Goal: Task Accomplishment & Management: Complete application form

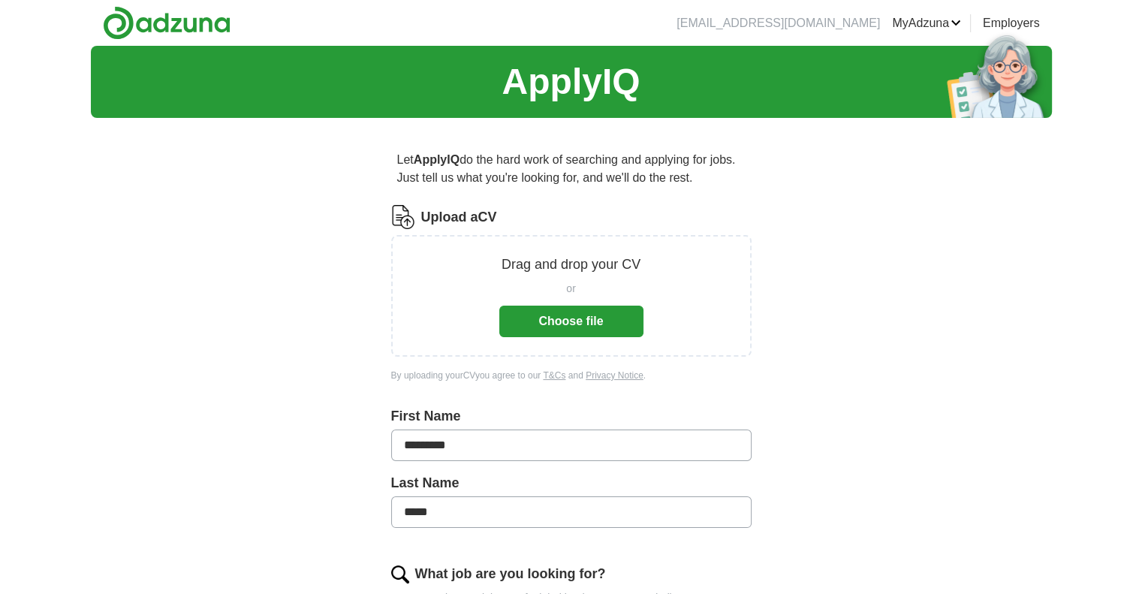
click at [591, 318] on button "Choose file" at bounding box center [571, 322] width 144 height 32
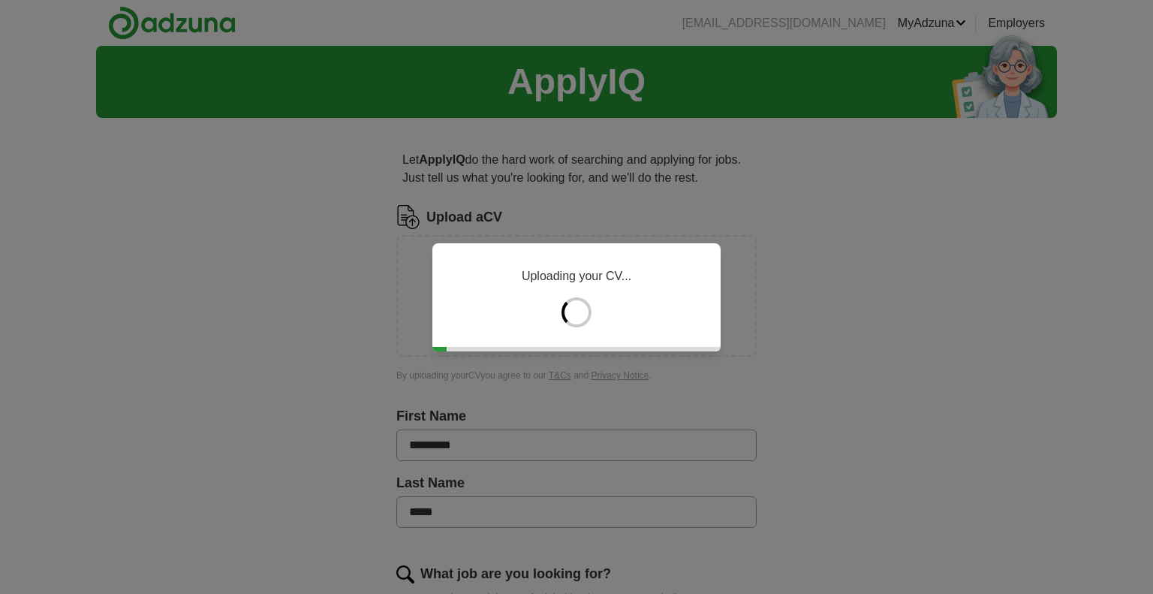
click at [883, 278] on div "Uploading your CV..." at bounding box center [576, 297] width 1153 height 594
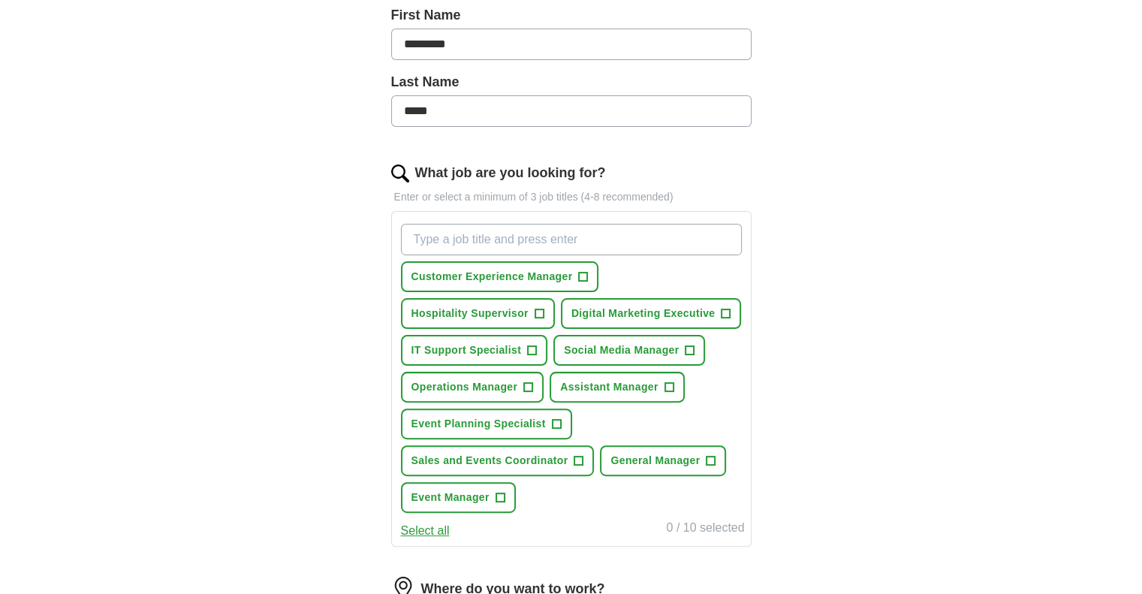
scroll to position [375, 0]
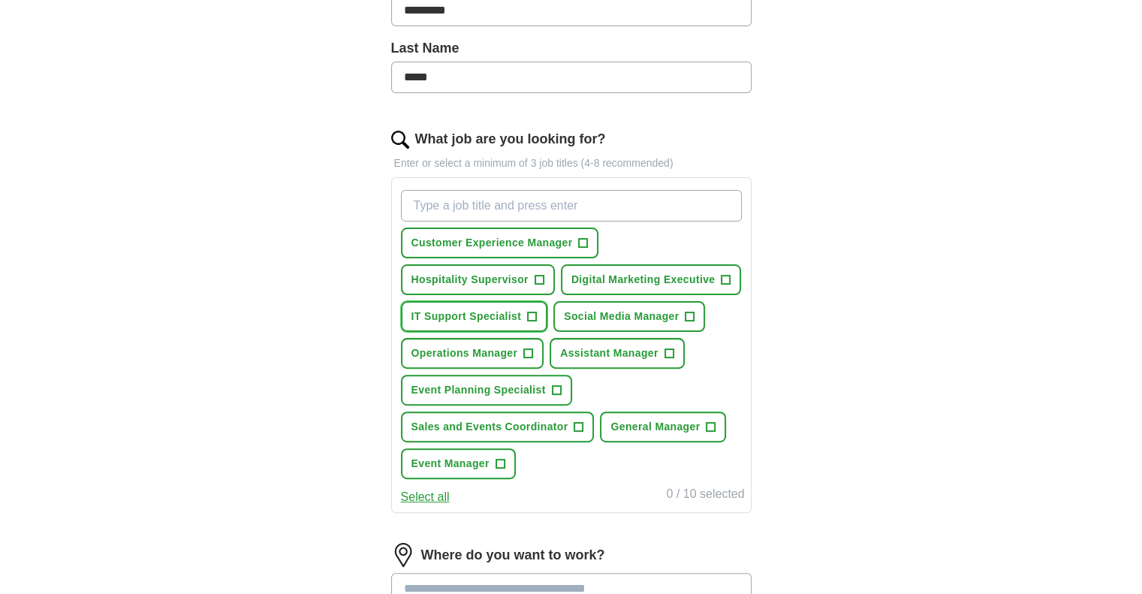
click at [495, 310] on span "IT Support Specialist" at bounding box center [466, 317] width 110 height 16
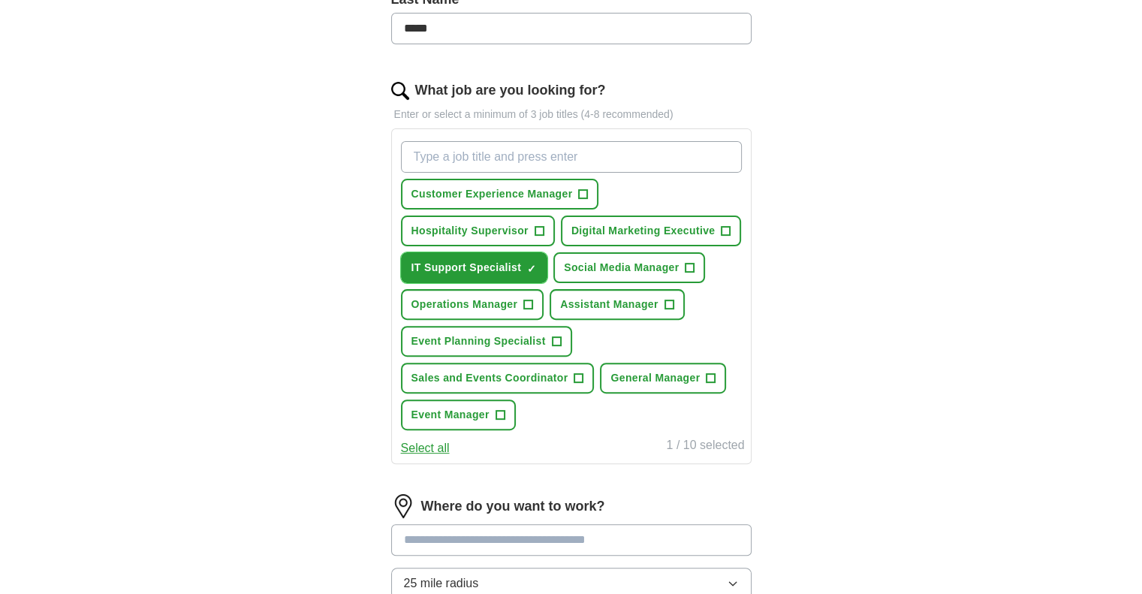
scroll to position [450, 0]
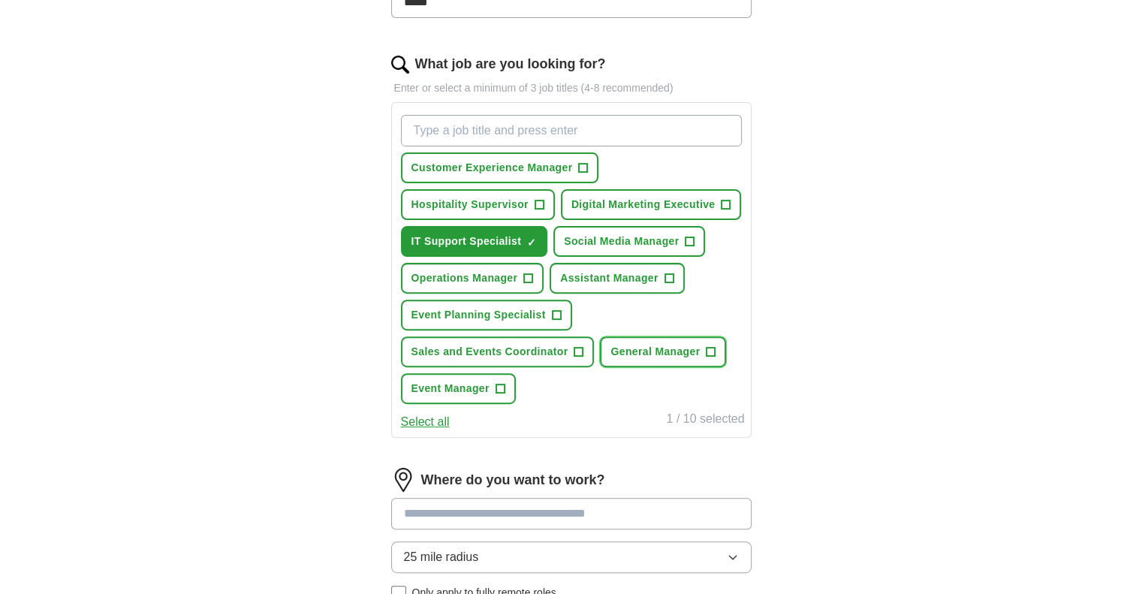
click at [664, 344] on span "General Manager" at bounding box center [654, 352] width 89 height 16
click at [677, 350] on span "General Manager" at bounding box center [654, 352] width 89 height 16
click at [486, 197] on span "Hospitality Supervisor" at bounding box center [469, 205] width 117 height 16
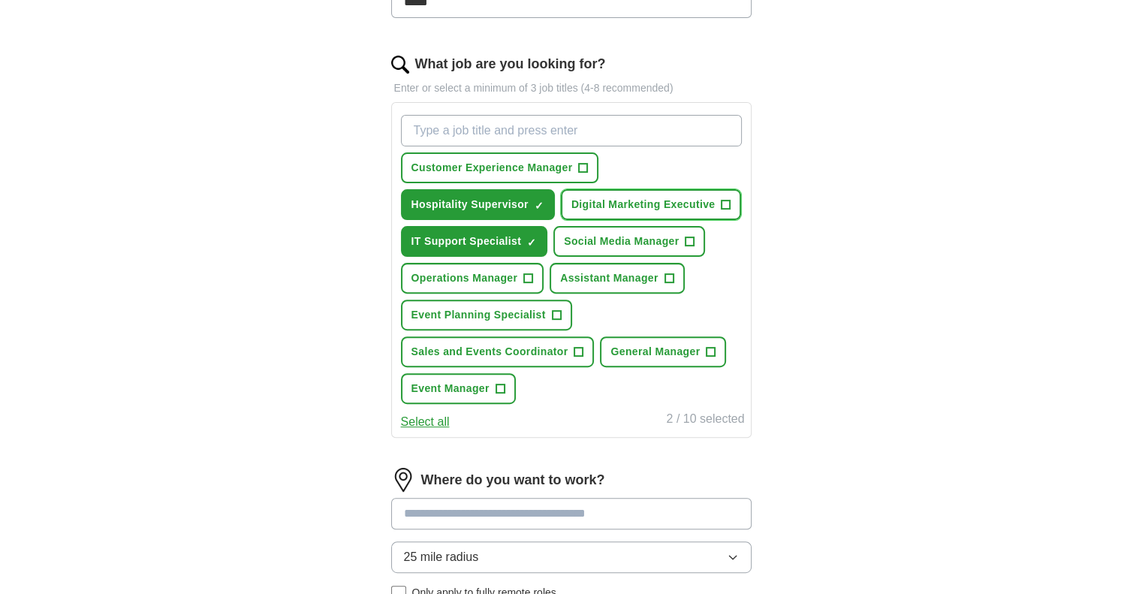
click at [646, 200] on span "Digital Marketing Executive" at bounding box center [643, 205] width 144 height 16
click at [438, 419] on button "Select all" at bounding box center [425, 422] width 49 height 18
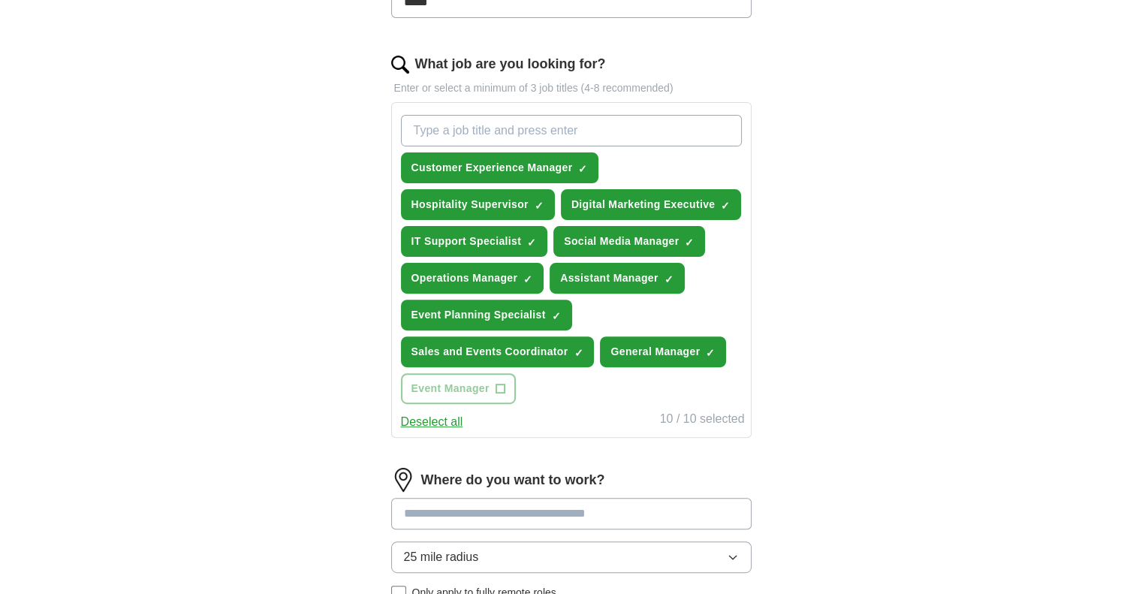
click at [438, 418] on button "Deselect all" at bounding box center [432, 422] width 62 height 18
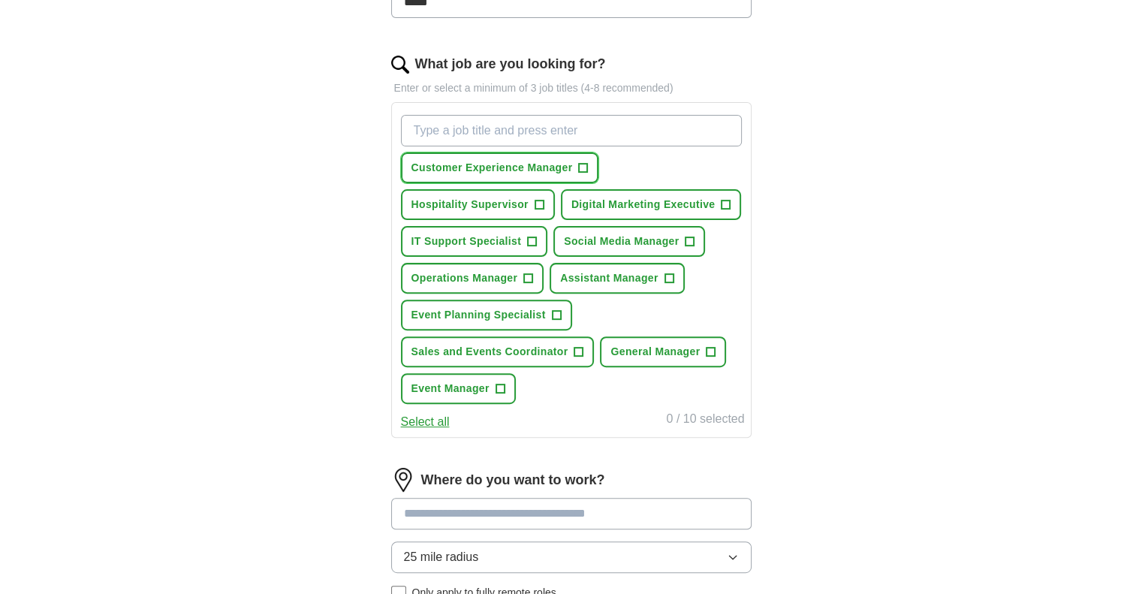
click at [478, 169] on span "Customer Experience Manager" at bounding box center [491, 168] width 161 height 16
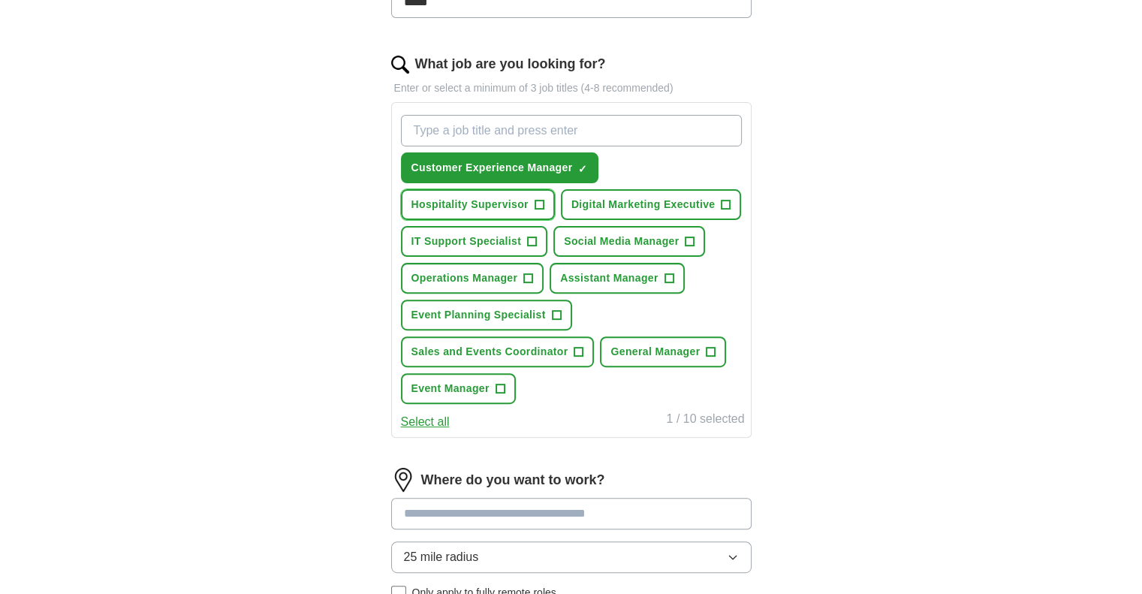
click at [487, 210] on button "Hospitality Supervisor +" at bounding box center [478, 204] width 154 height 31
click at [485, 236] on span "IT Support Specialist" at bounding box center [466, 241] width 110 height 16
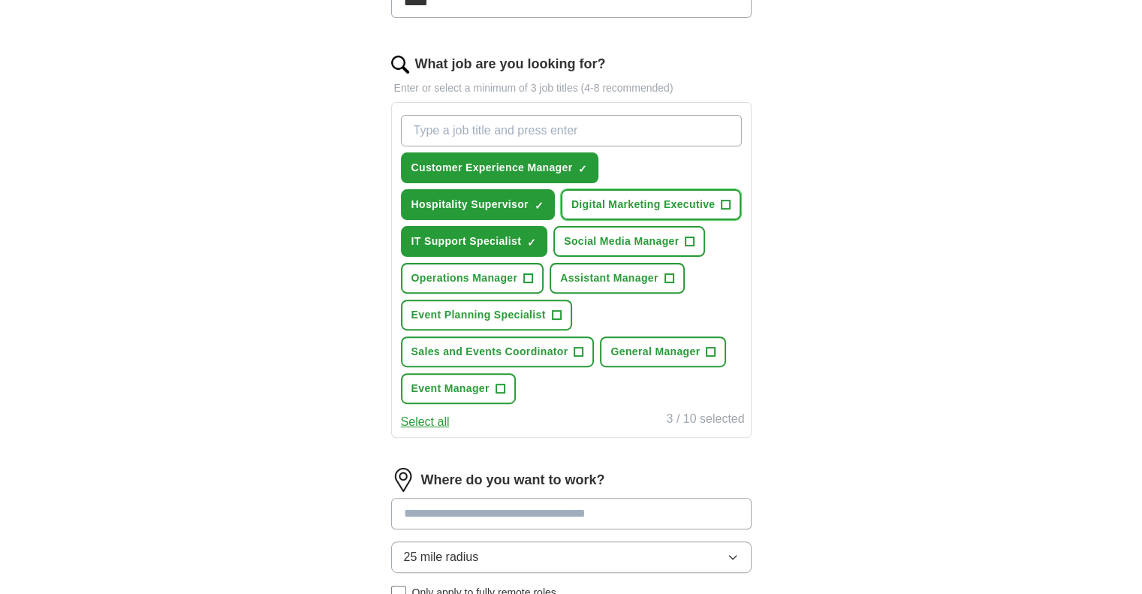
click at [585, 190] on button "Digital Marketing Executive +" at bounding box center [651, 204] width 181 height 31
click at [504, 271] on span "Operations Manager" at bounding box center [464, 278] width 107 height 16
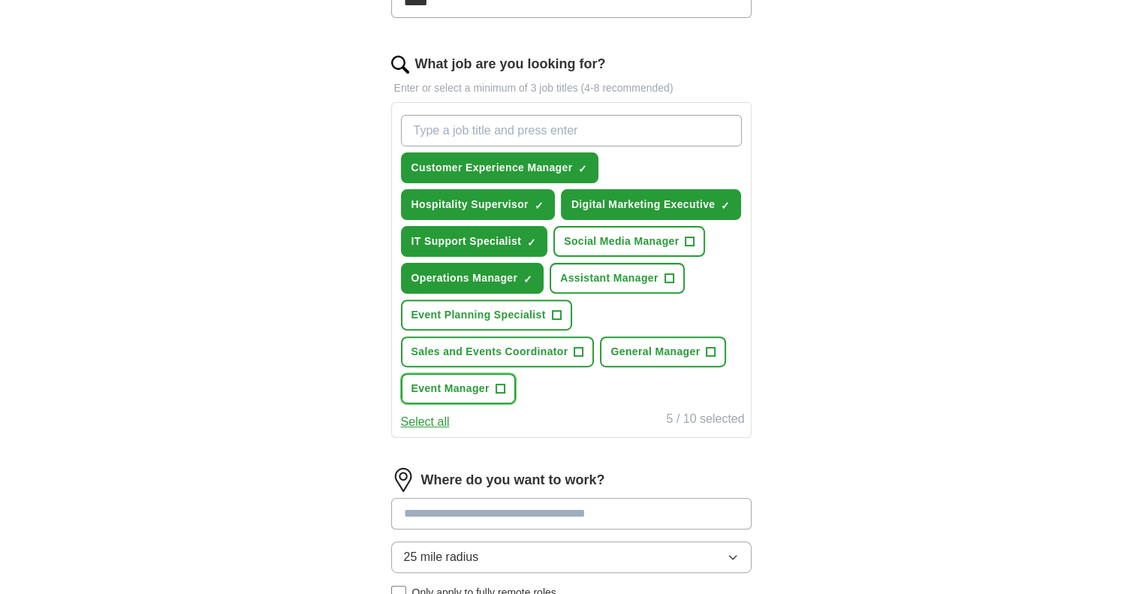
click at [486, 381] on span "Event Manager" at bounding box center [450, 389] width 78 height 16
click at [525, 348] on span "Sales and Events Coordinator" at bounding box center [489, 352] width 157 height 16
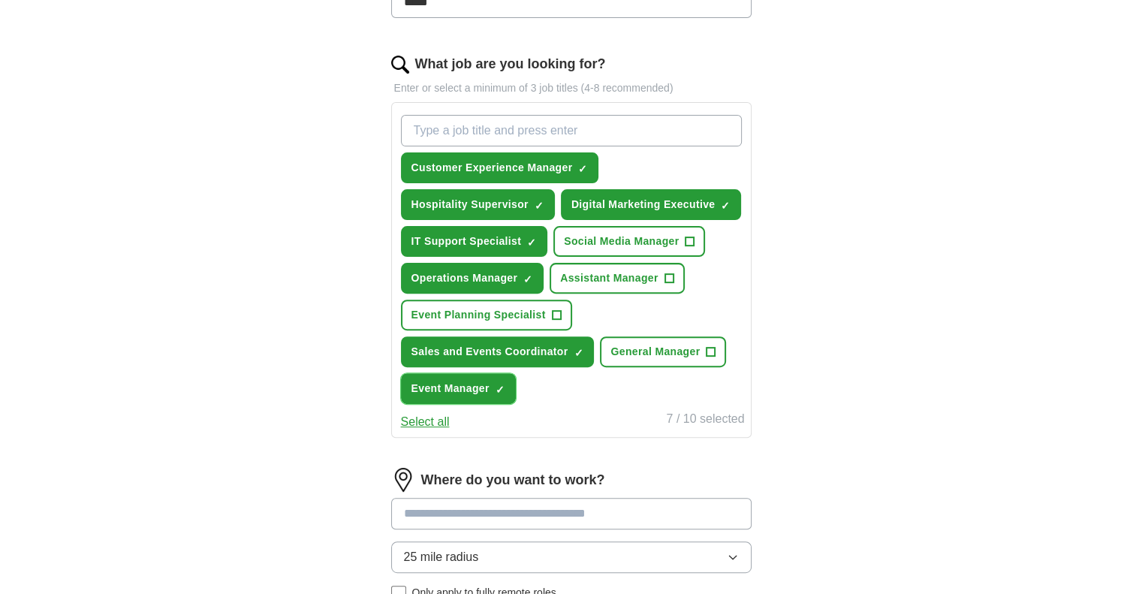
click at [465, 384] on span "Event Manager" at bounding box center [450, 389] width 78 height 16
click at [478, 381] on span "Event Manager" at bounding box center [450, 389] width 78 height 16
click at [672, 238] on span "Social Media Manager" at bounding box center [621, 241] width 115 height 16
click at [643, 336] on button "General Manager +" at bounding box center [663, 351] width 126 height 31
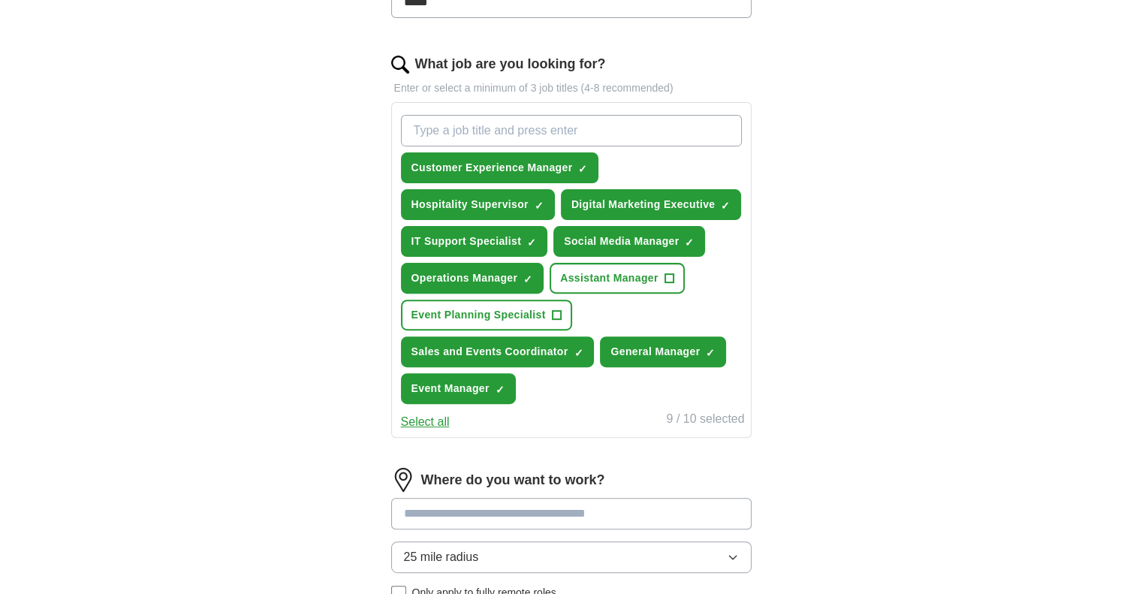
click at [546, 127] on input "What job are you looking for?" at bounding box center [571, 131] width 341 height 32
type input "d"
type input "Deputy Manager"
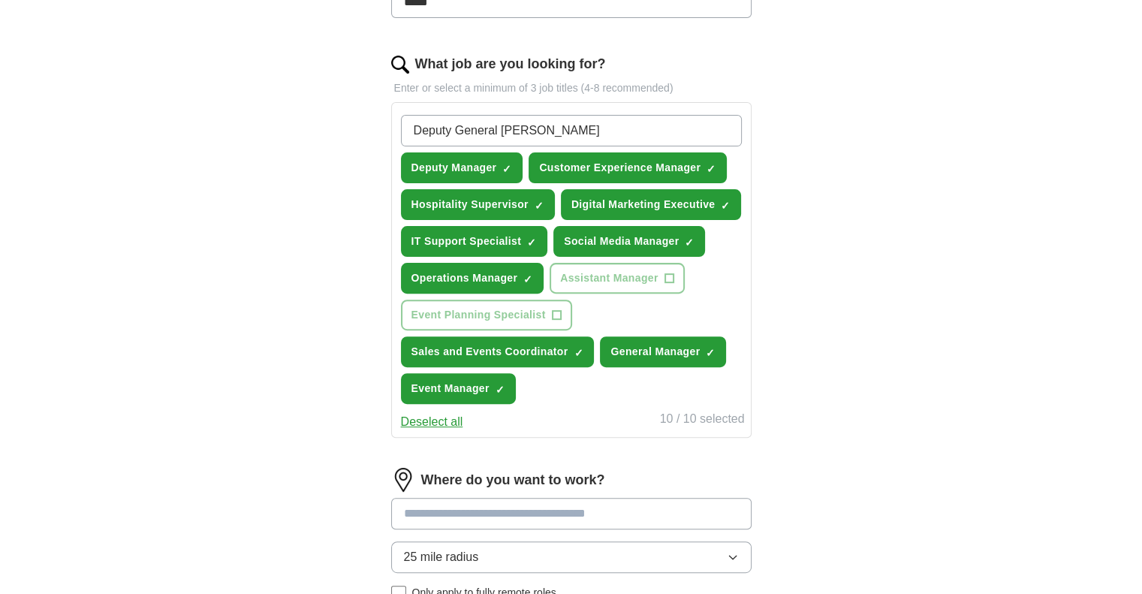
type input "Deputy General Manager"
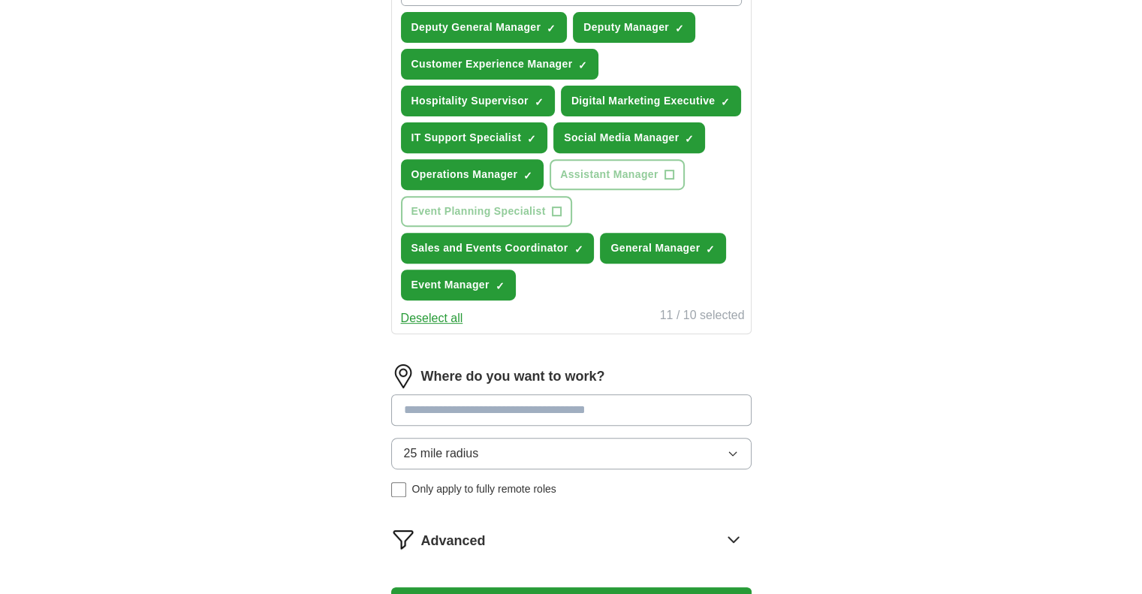
scroll to position [601, 0]
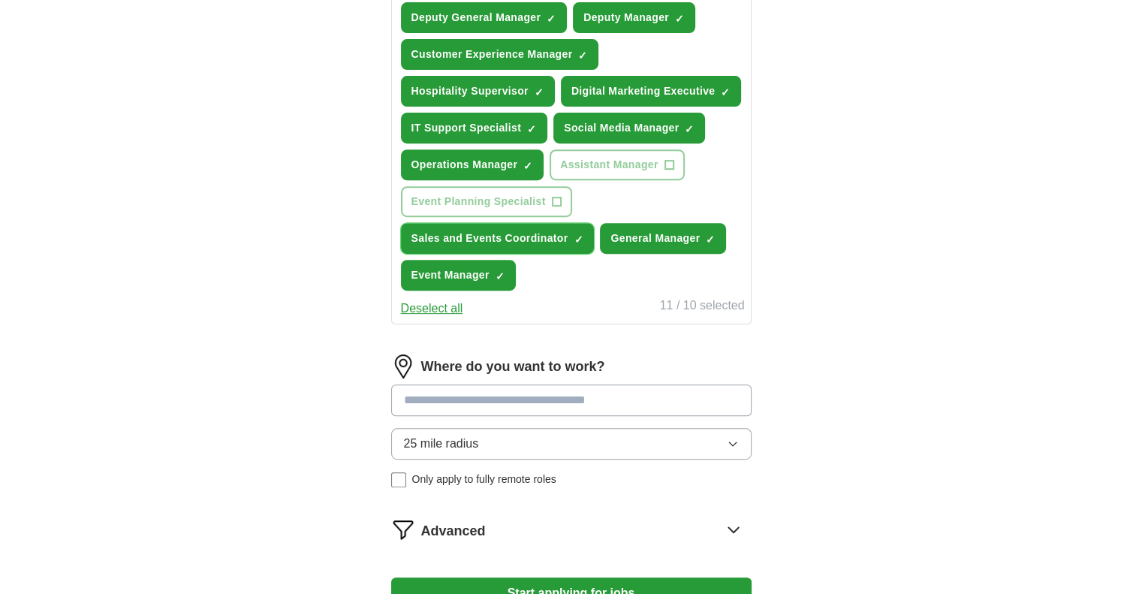
click at [582, 234] on span "✓ ×" at bounding box center [578, 238] width 10 height 9
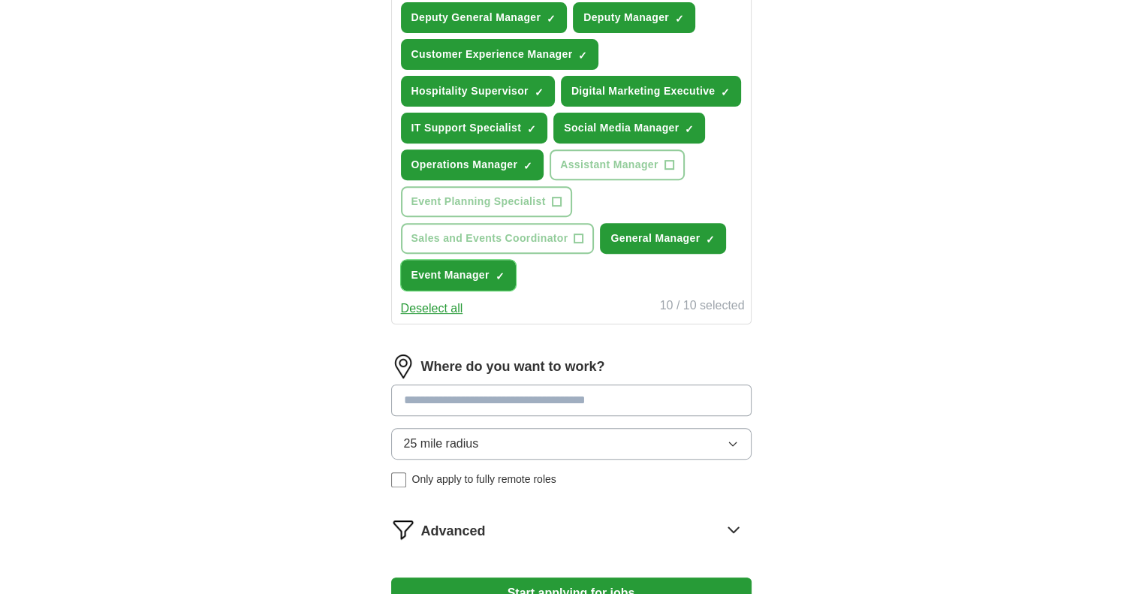
click at [505, 260] on button "Event Manager ✓ ×" at bounding box center [458, 275] width 115 height 31
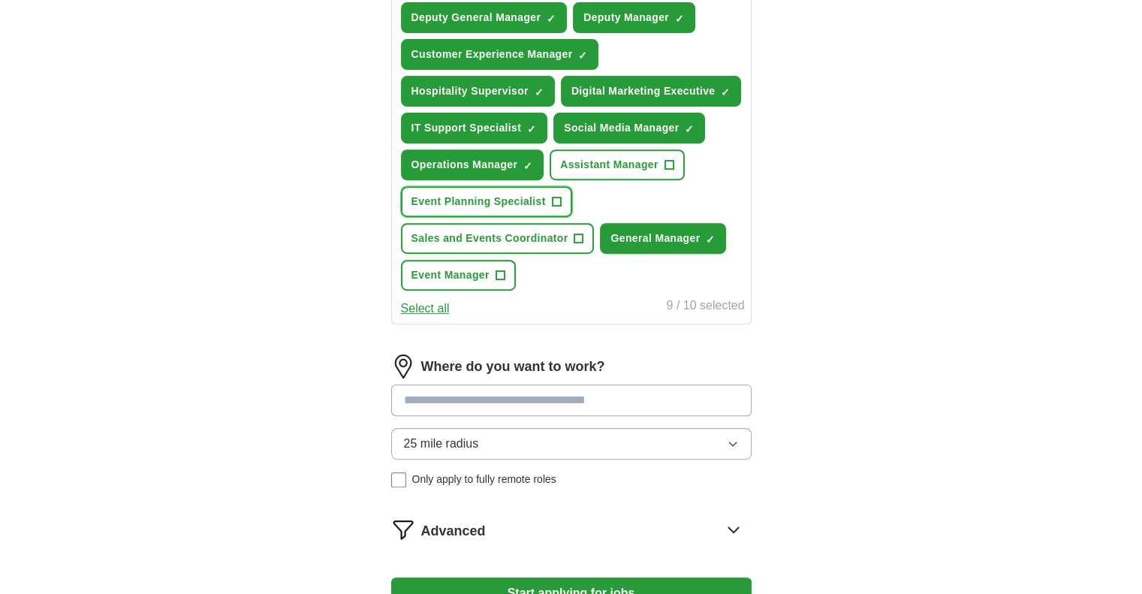
click at [547, 203] on button "Event Planning Specialist +" at bounding box center [486, 201] width 171 height 31
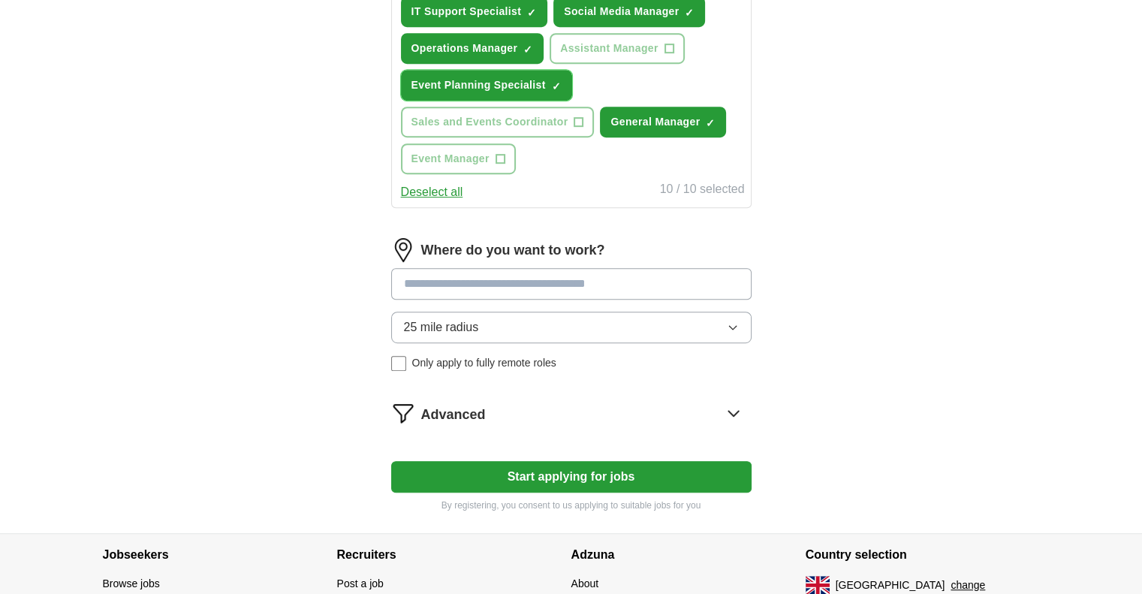
scroll to position [751, 0]
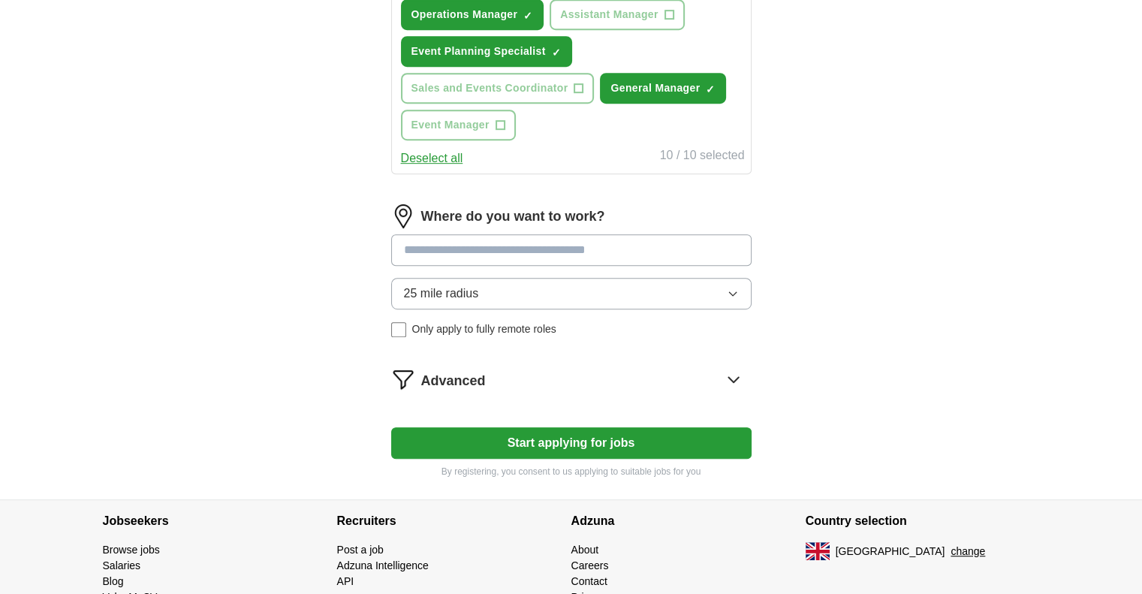
click at [591, 259] on div "Where do you want to work? 25 mile radius Only apply to fully remote roles" at bounding box center [571, 276] width 360 height 145
click at [591, 246] on input at bounding box center [571, 250] width 360 height 32
type input "*****"
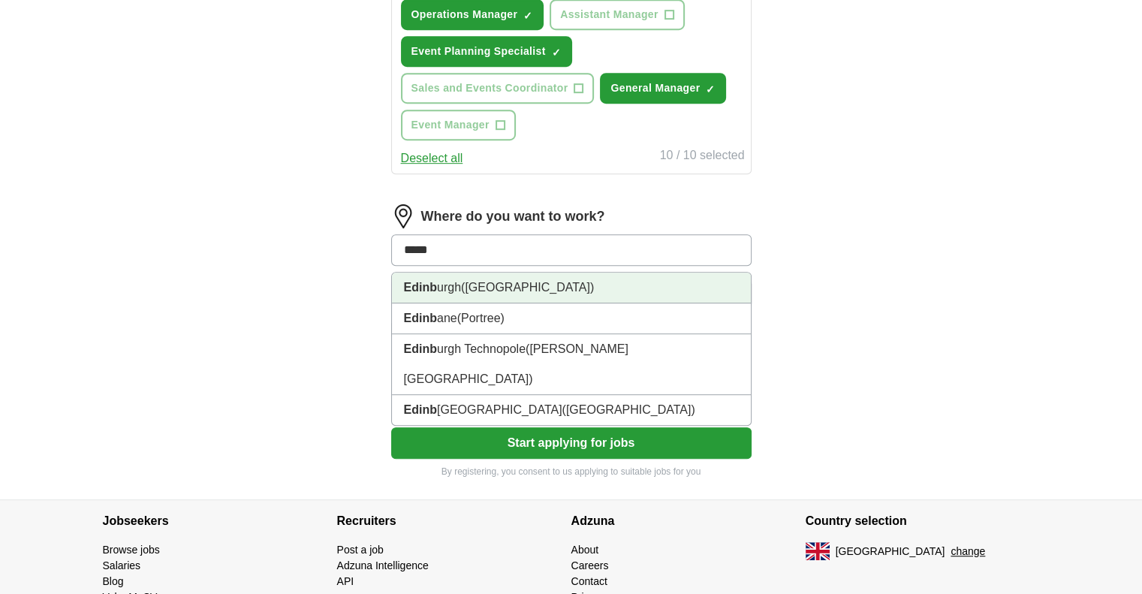
click at [676, 281] on li "Edinb urgh (Scotland)" at bounding box center [571, 287] width 359 height 31
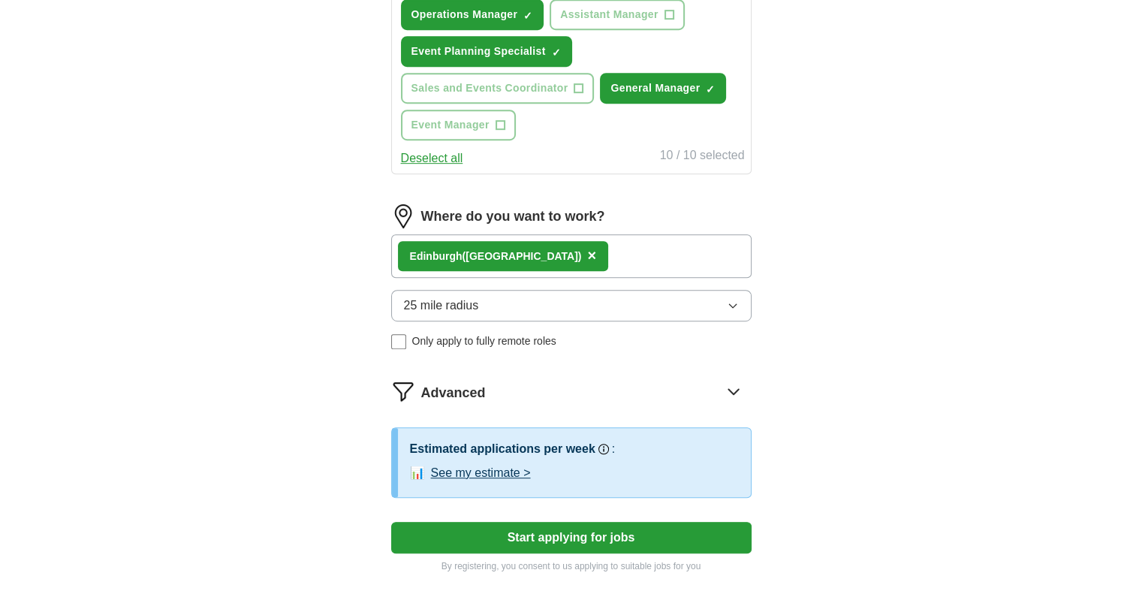
click at [642, 306] on button "25 mile radius" at bounding box center [571, 306] width 360 height 32
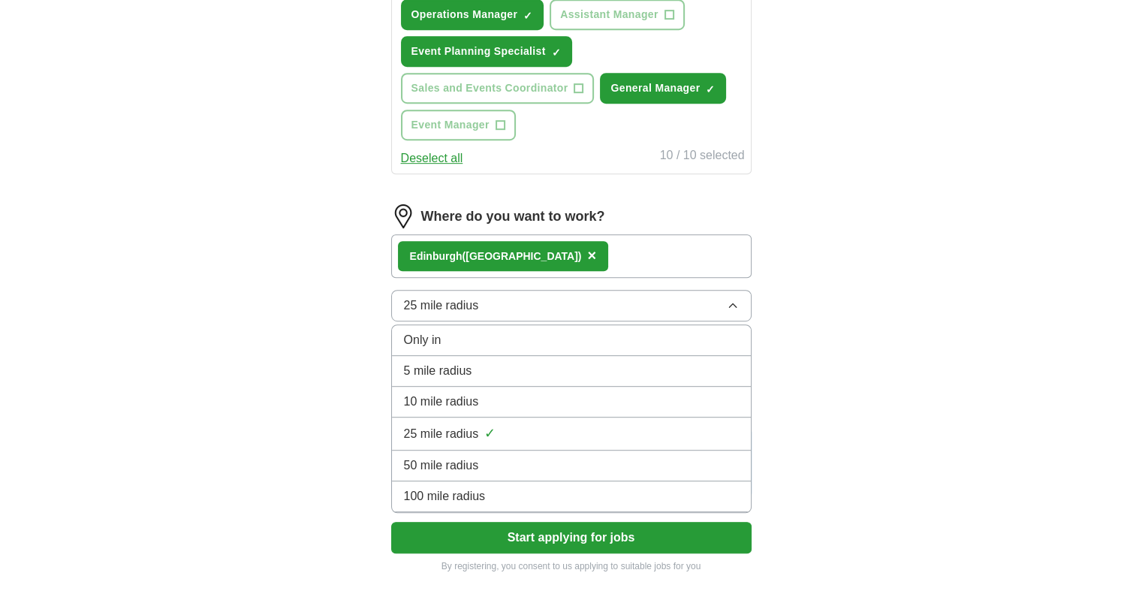
click at [582, 450] on li "50 mile radius" at bounding box center [571, 465] width 359 height 31
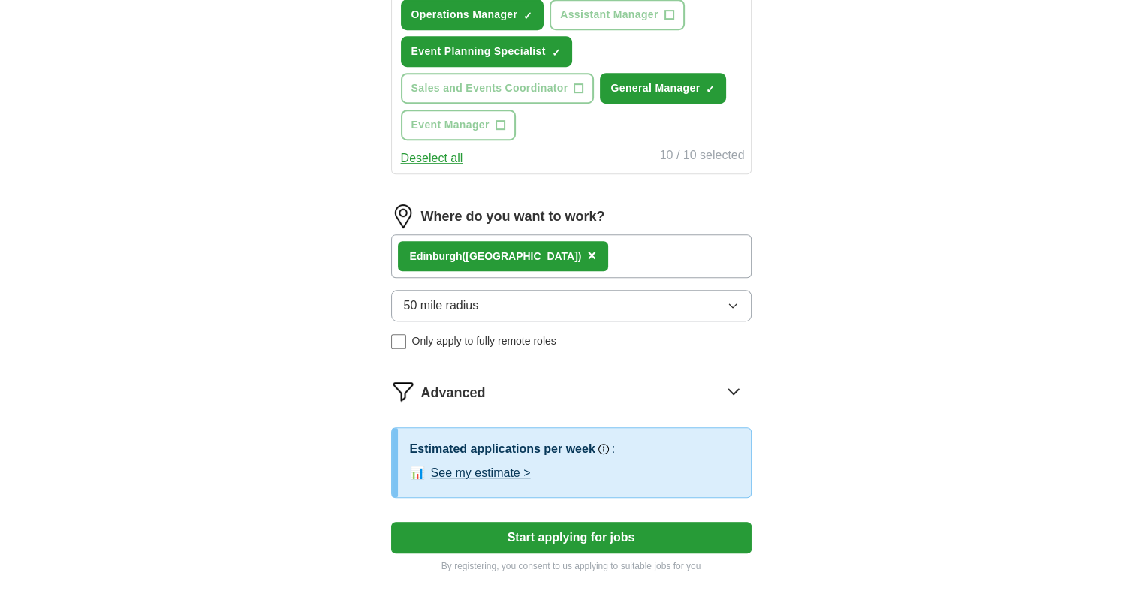
click at [585, 290] on button "50 mile radius" at bounding box center [571, 306] width 360 height 32
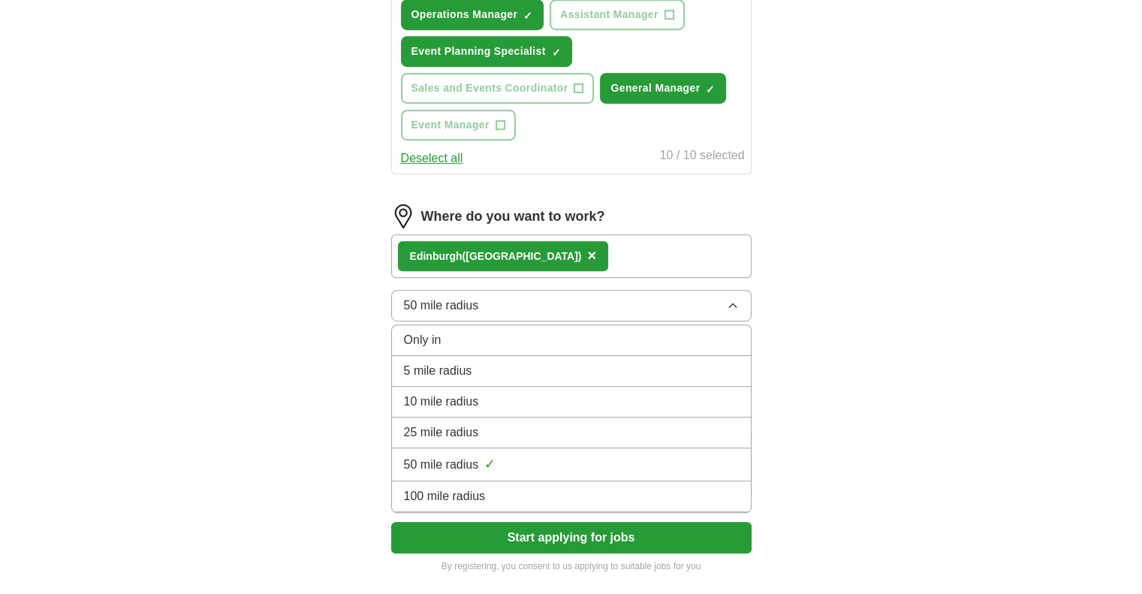
click at [585, 295] on button "50 mile radius" at bounding box center [571, 306] width 360 height 32
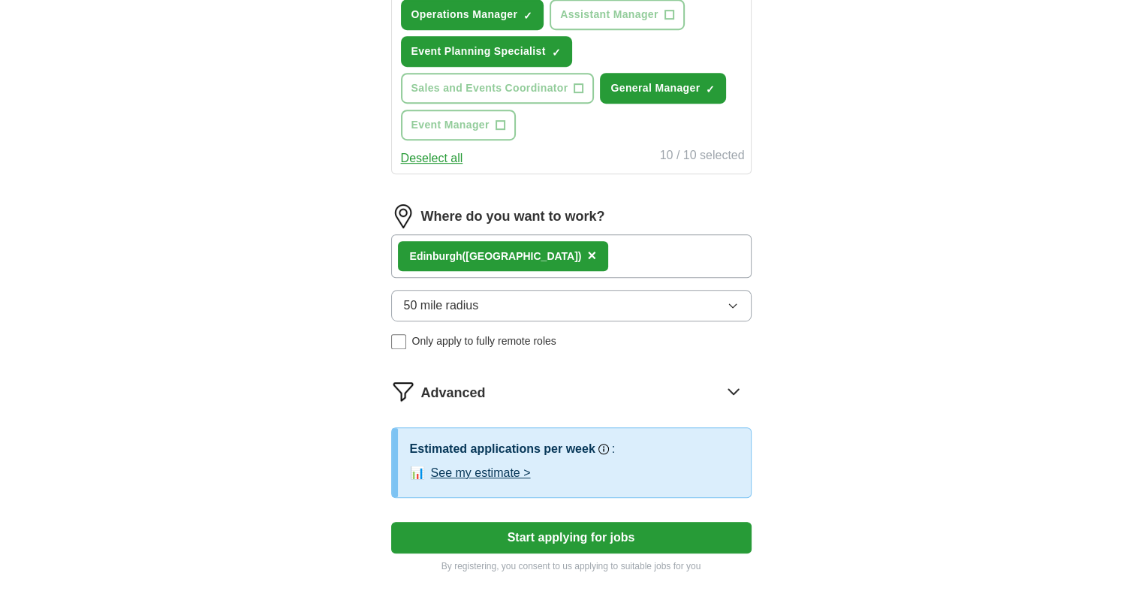
click at [510, 335] on span "Only apply to fully remote roles" at bounding box center [484, 341] width 144 height 16
click at [587, 254] on div "Remote (UK) ×" at bounding box center [571, 256] width 360 height 44
click at [591, 241] on div "Remote (UK) ×" at bounding box center [571, 256] width 360 height 44
click at [498, 339] on span "Only apply to fully remote roles" at bounding box center [484, 341] width 144 height 16
click at [516, 300] on button "50 mile radius" at bounding box center [571, 306] width 360 height 32
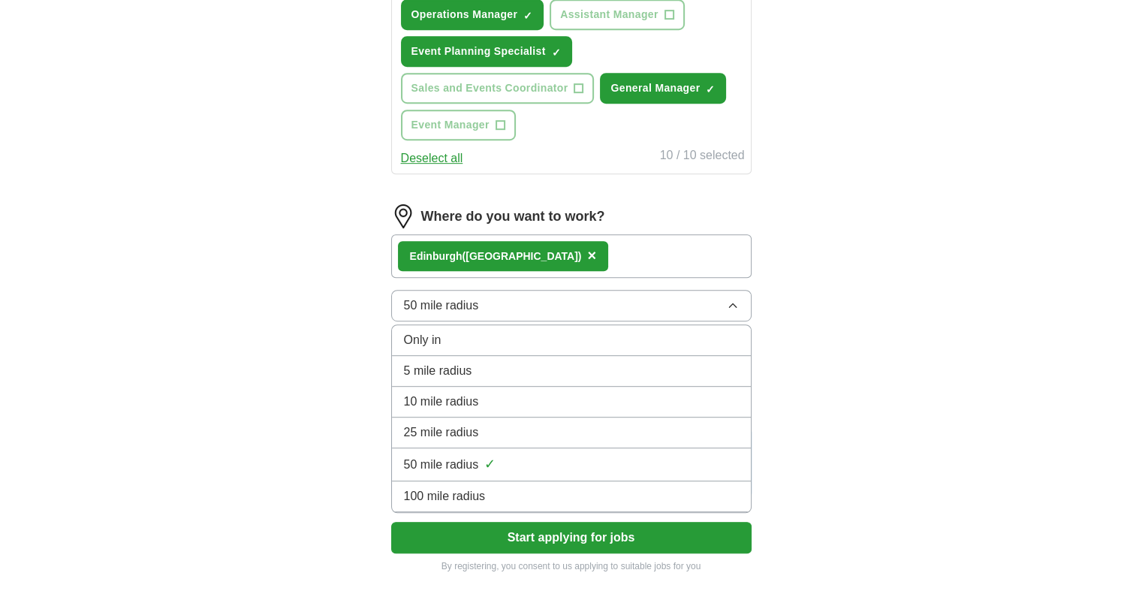
click at [516, 300] on button "50 mile radius" at bounding box center [571, 306] width 360 height 32
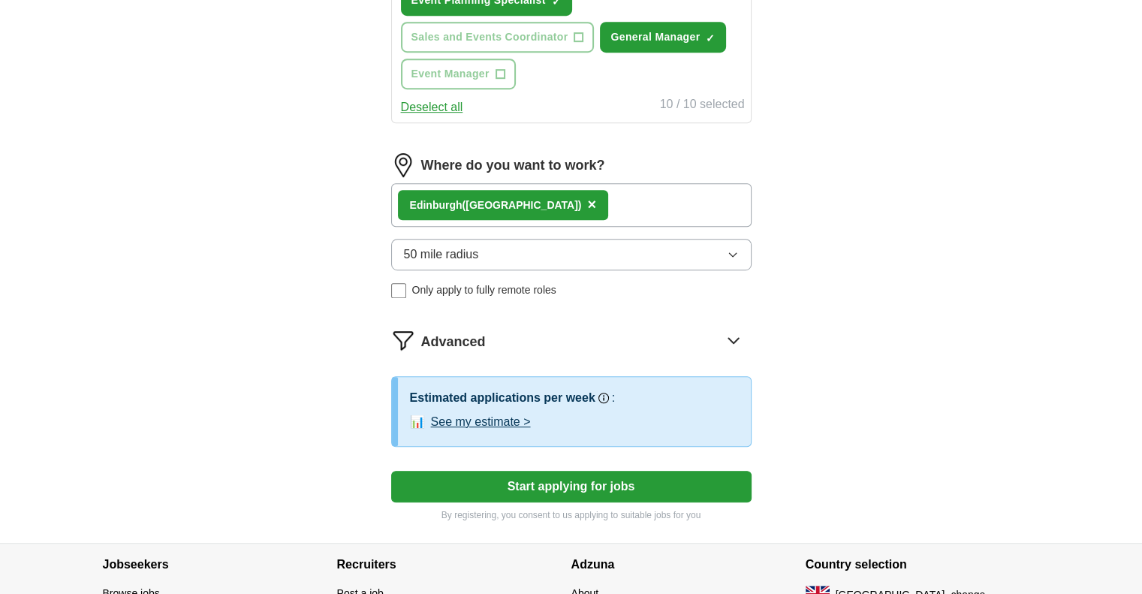
scroll to position [826, 0]
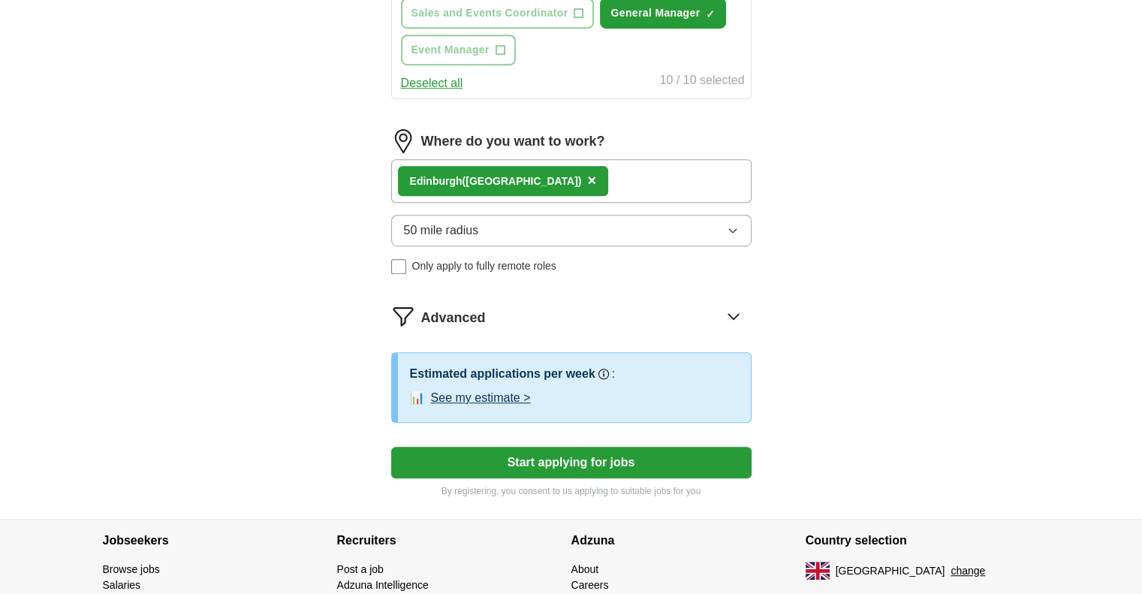
click at [547, 228] on button "50 mile radius" at bounding box center [571, 231] width 360 height 32
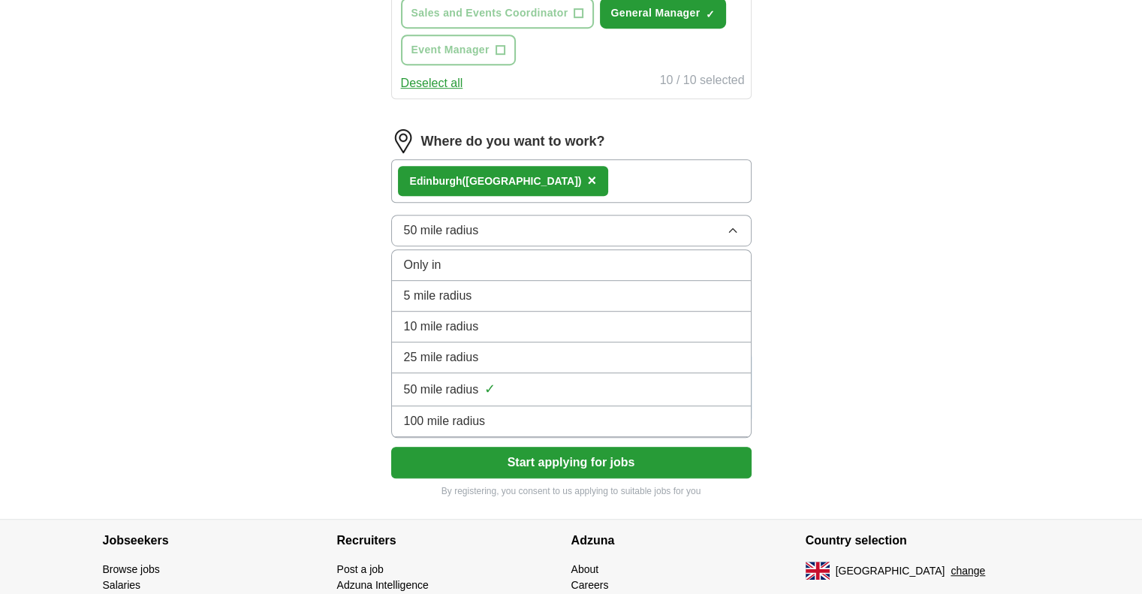
click at [522, 351] on div "25 mile radius" at bounding box center [571, 357] width 335 height 18
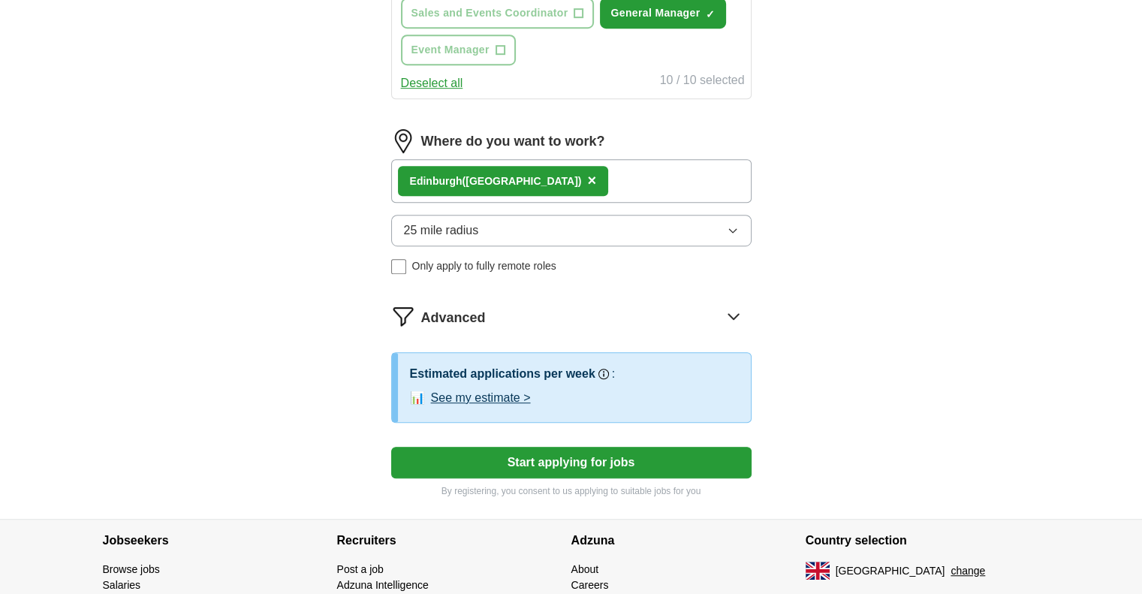
click at [565, 464] on button "Start applying for jobs" at bounding box center [571, 463] width 360 height 32
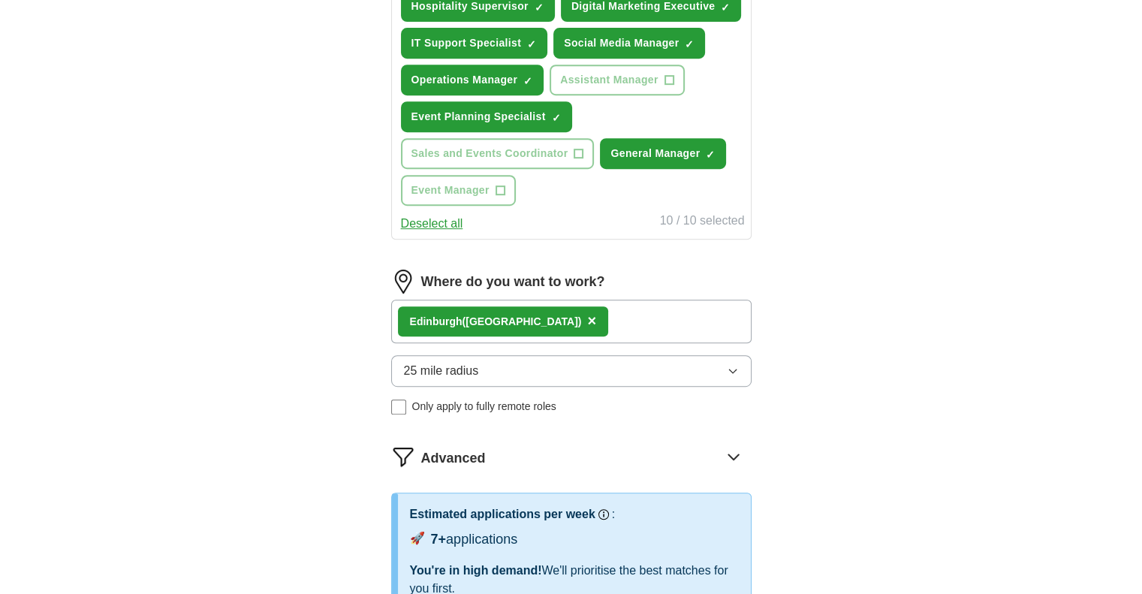
select select "**"
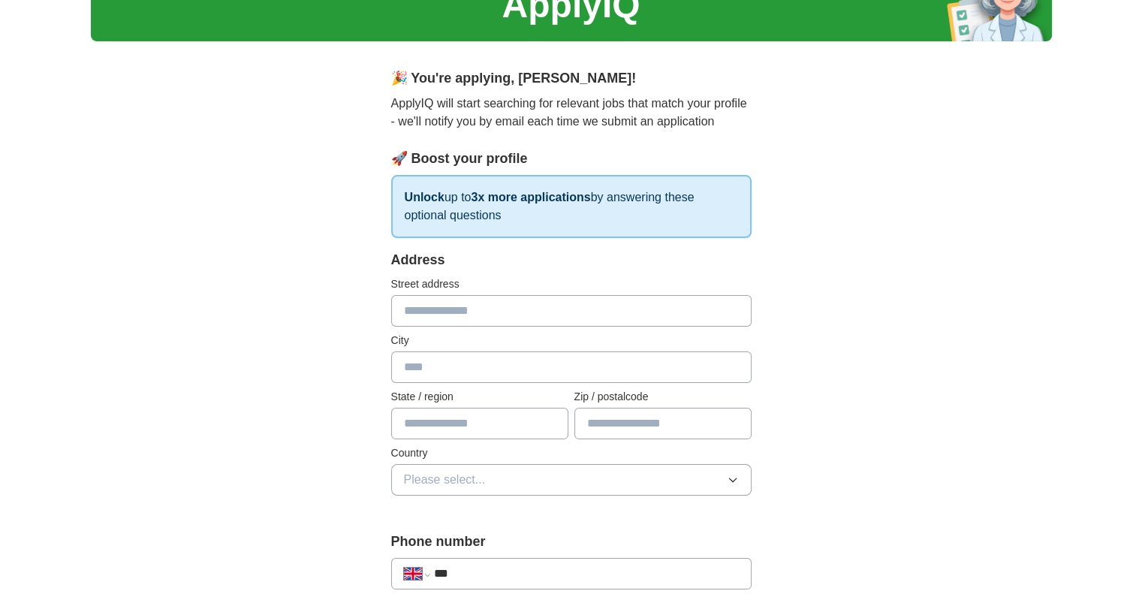
scroll to position [75, 0]
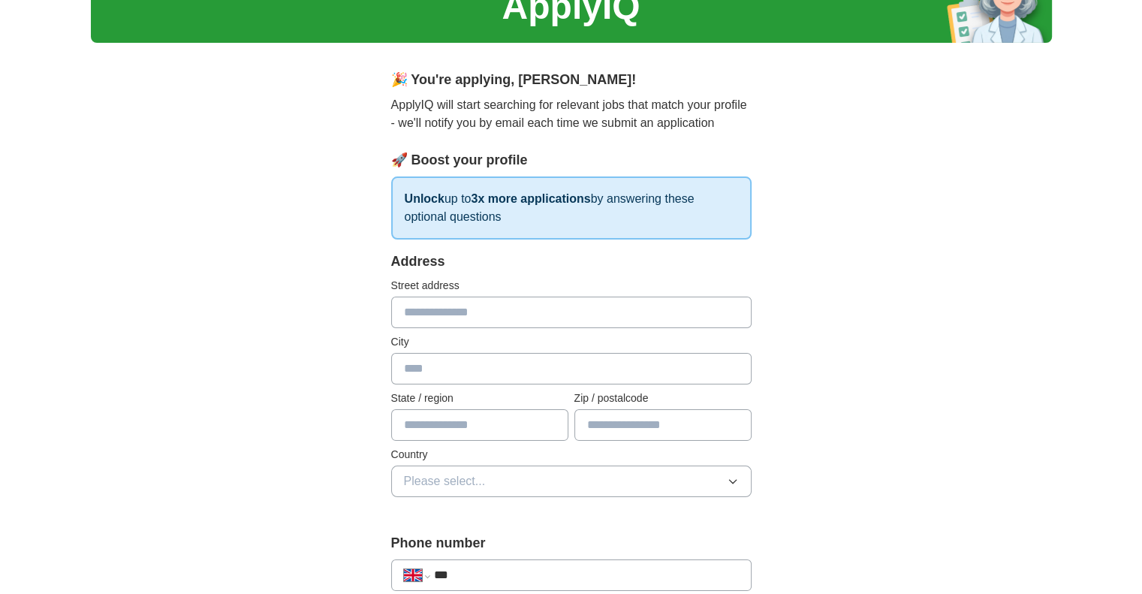
click at [465, 309] on input "text" at bounding box center [571, 312] width 360 height 32
type input "**********"
type input "*******"
type input "**********"
type input "*******"
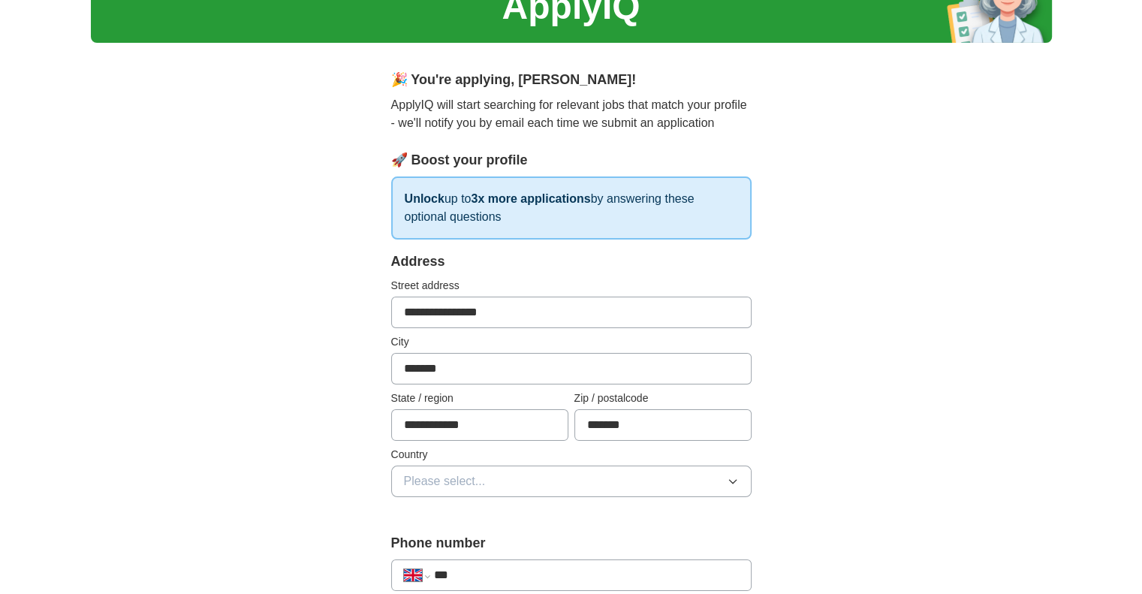
scroll to position [225, 0]
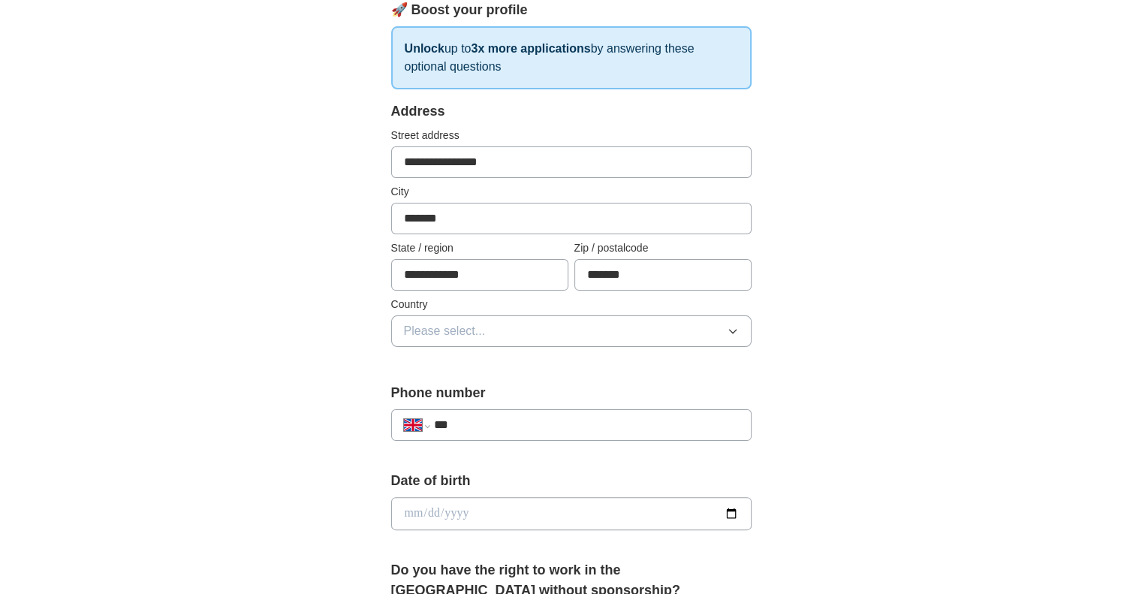
click at [525, 342] on button "Please select..." at bounding box center [571, 331] width 360 height 32
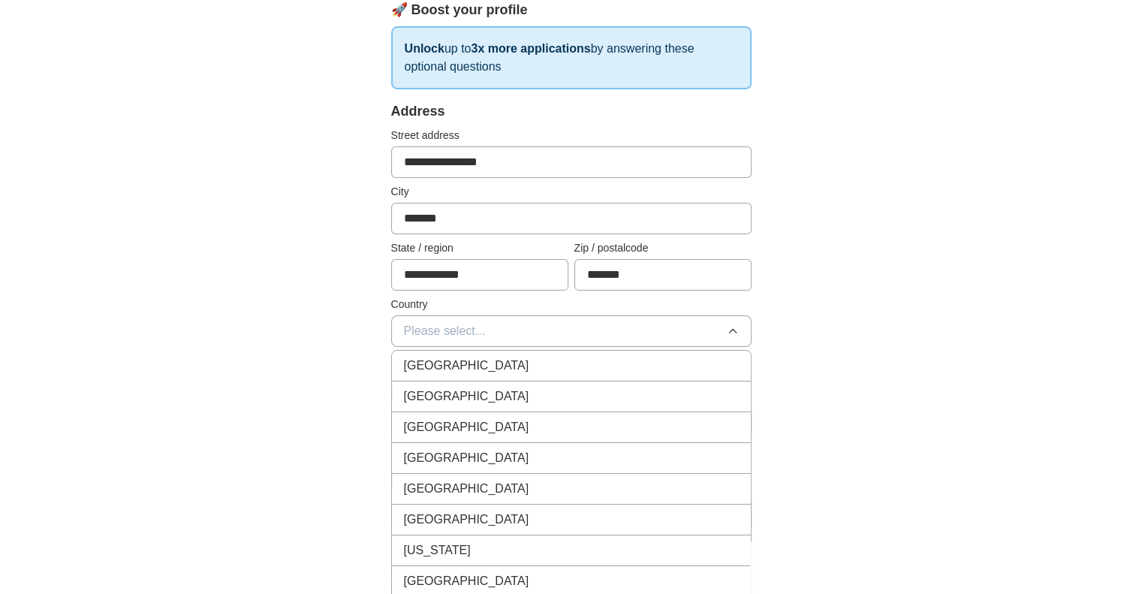
click at [520, 367] on div "[GEOGRAPHIC_DATA]" at bounding box center [571, 366] width 335 height 18
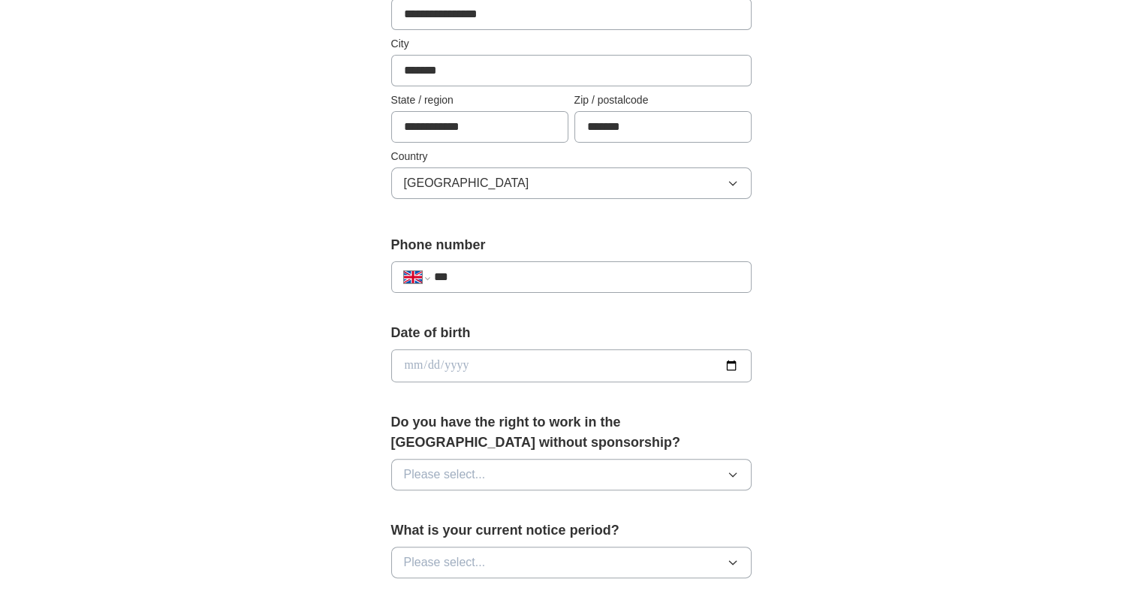
scroll to position [375, 0]
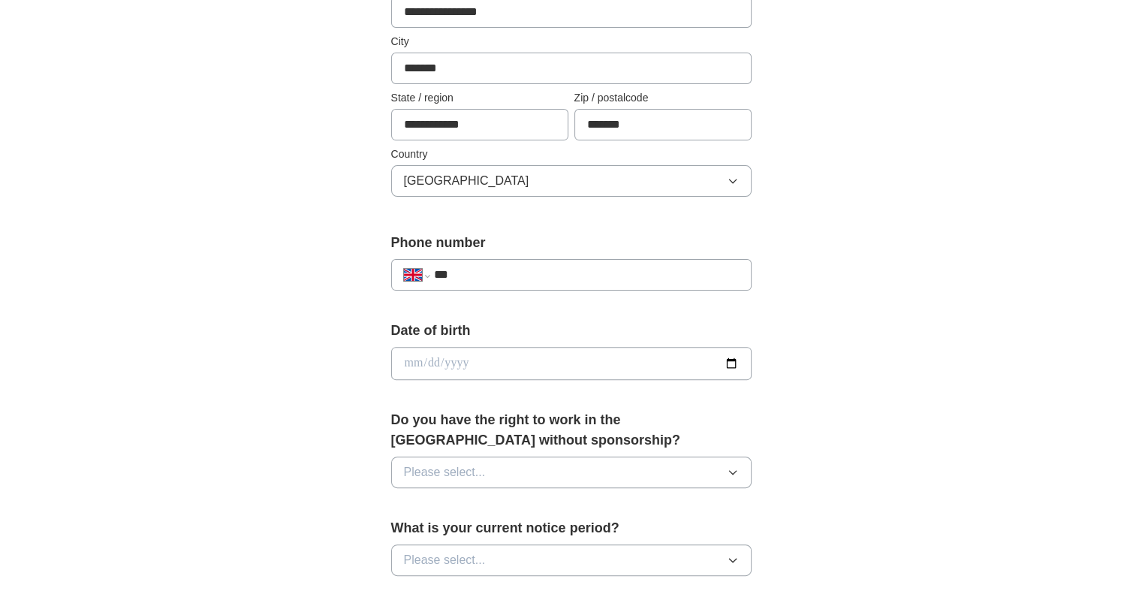
click at [519, 266] on input "***" at bounding box center [585, 275] width 305 height 18
type input "**********"
click at [506, 367] on input "date" at bounding box center [571, 363] width 360 height 33
type input "**********"
click at [585, 465] on button "Please select..." at bounding box center [571, 472] width 360 height 32
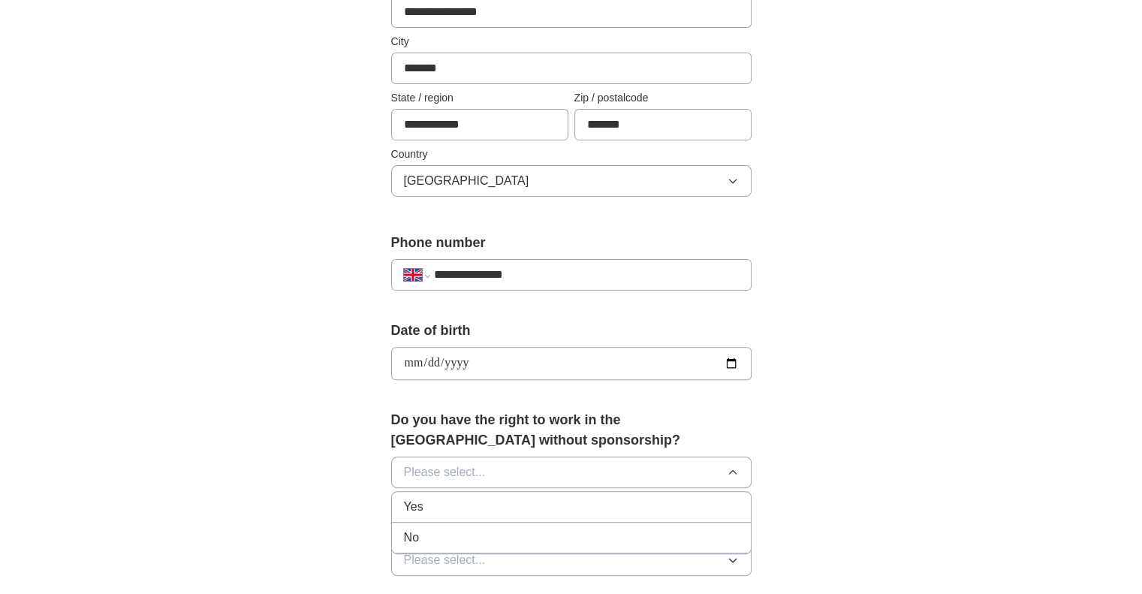
click at [567, 498] on div "Yes" at bounding box center [571, 507] width 335 height 18
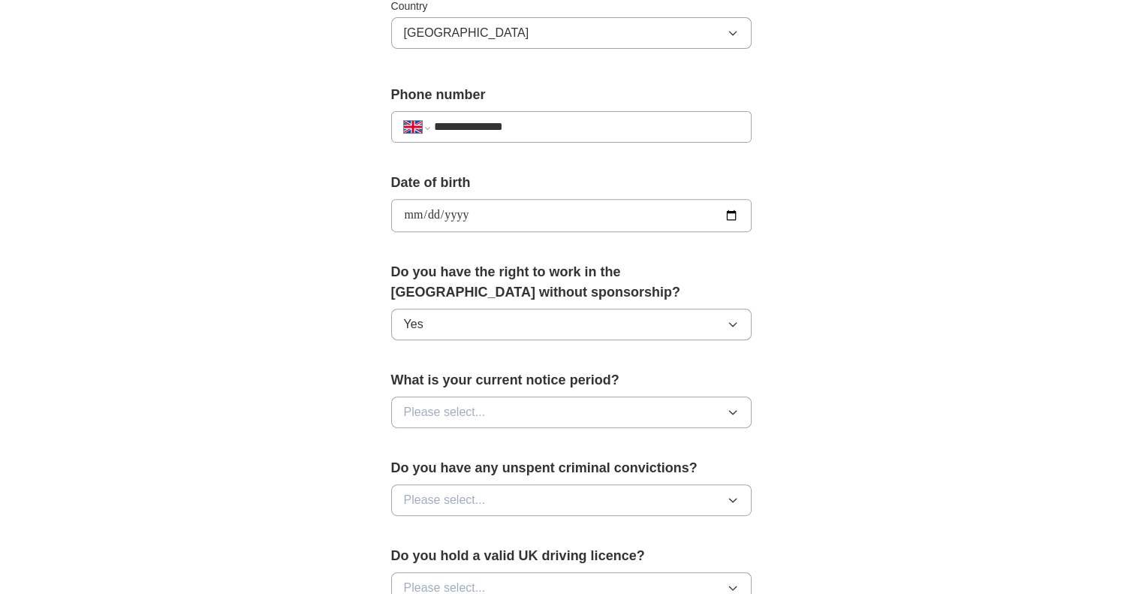
scroll to position [525, 0]
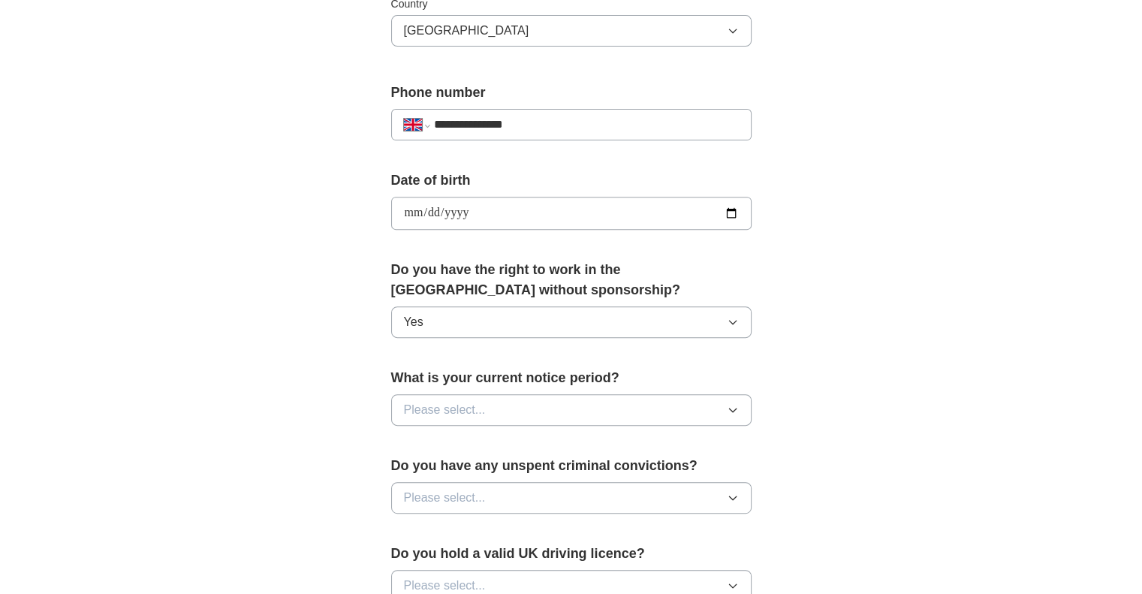
click at [562, 406] on button "Please select..." at bounding box center [571, 410] width 360 height 32
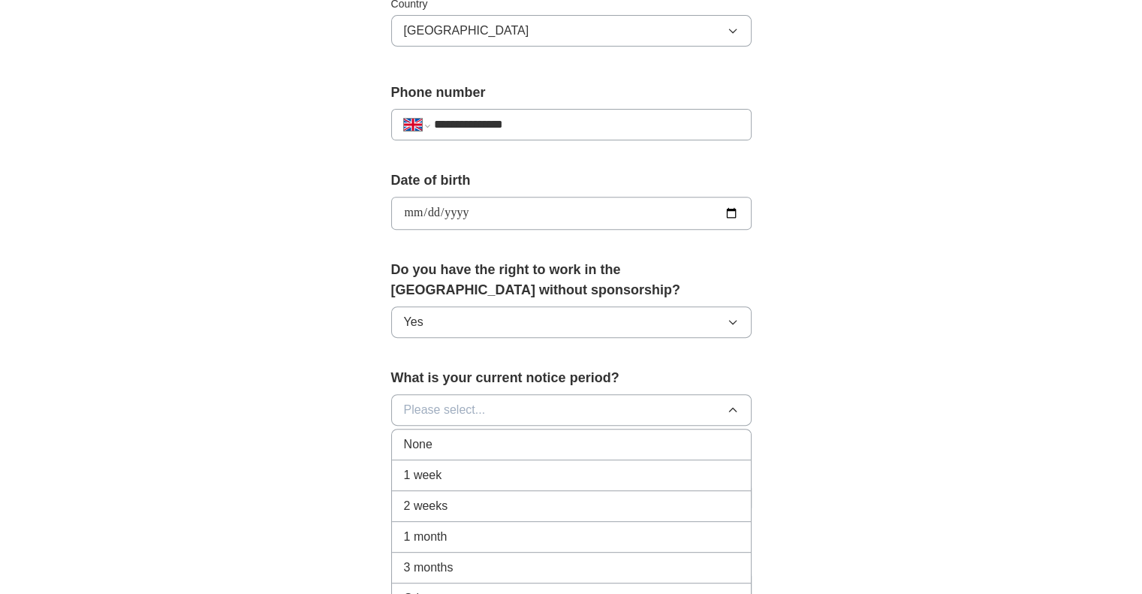
click at [541, 453] on li "None" at bounding box center [571, 444] width 359 height 31
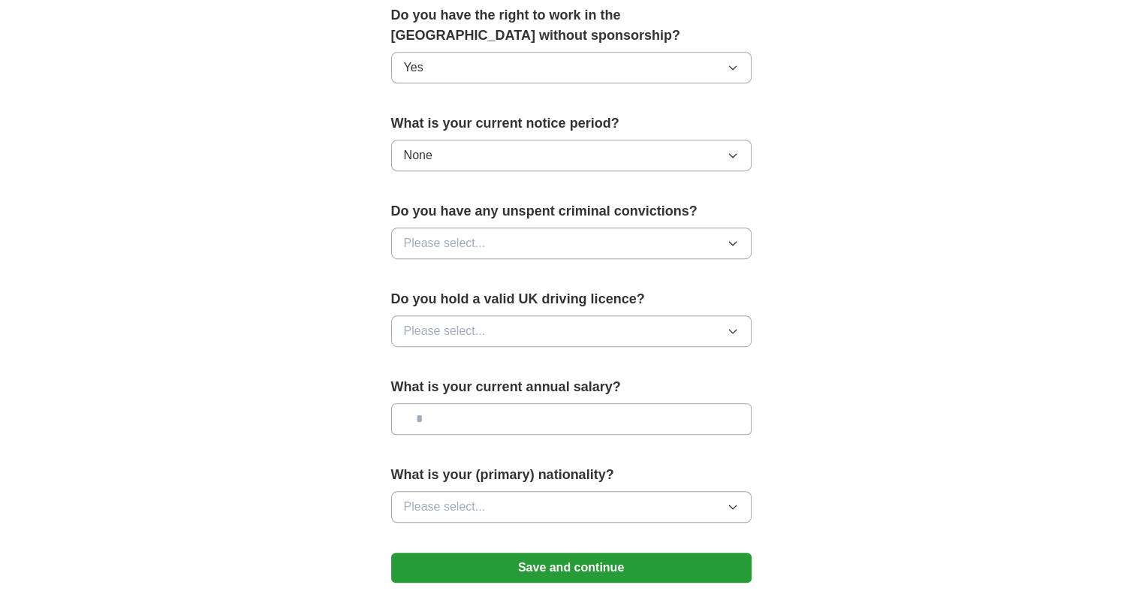
scroll to position [826, 0]
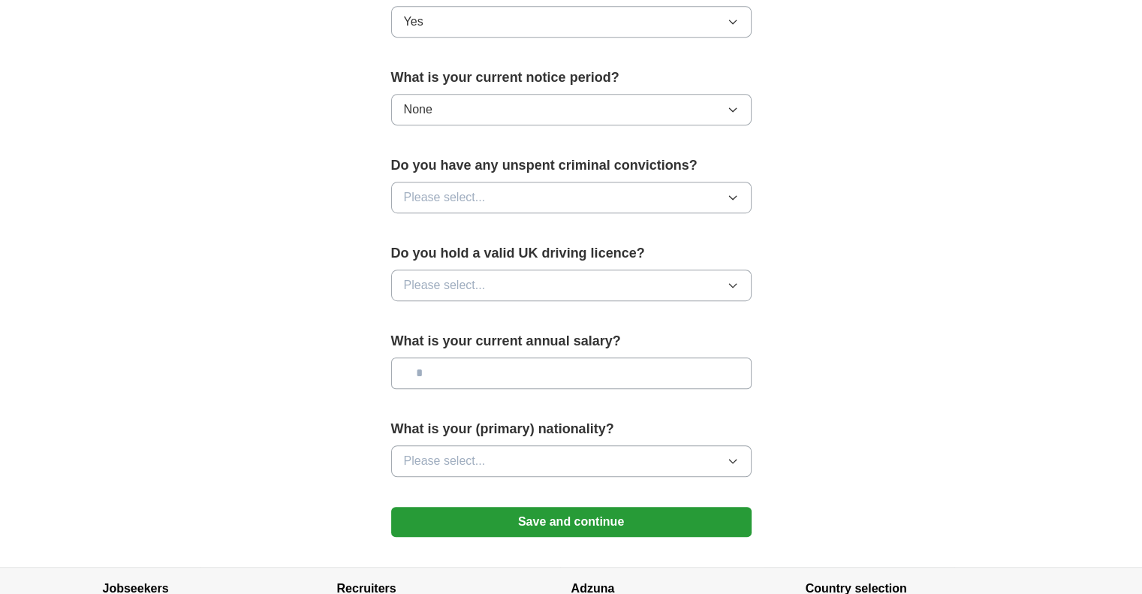
click at [546, 187] on button "Please select..." at bounding box center [571, 198] width 360 height 32
click at [532, 254] on div "No" at bounding box center [571, 263] width 335 height 18
click at [532, 277] on button "Please select..." at bounding box center [571, 285] width 360 height 32
click at [529, 314] on div "Yes" at bounding box center [571, 320] width 335 height 18
click at [524, 379] on input "text" at bounding box center [571, 373] width 360 height 32
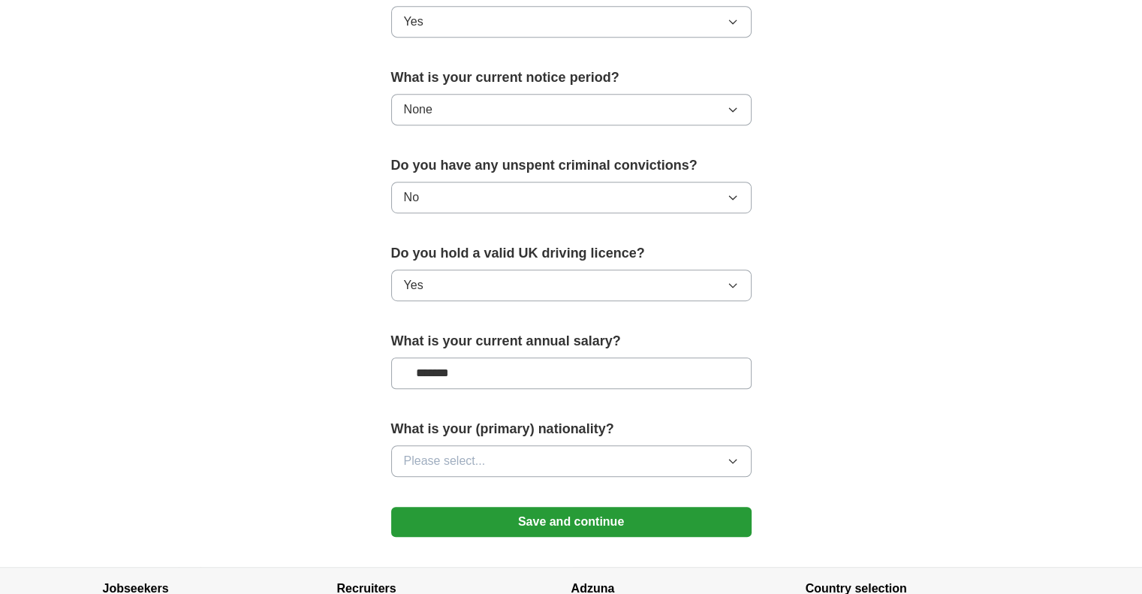
type input "*******"
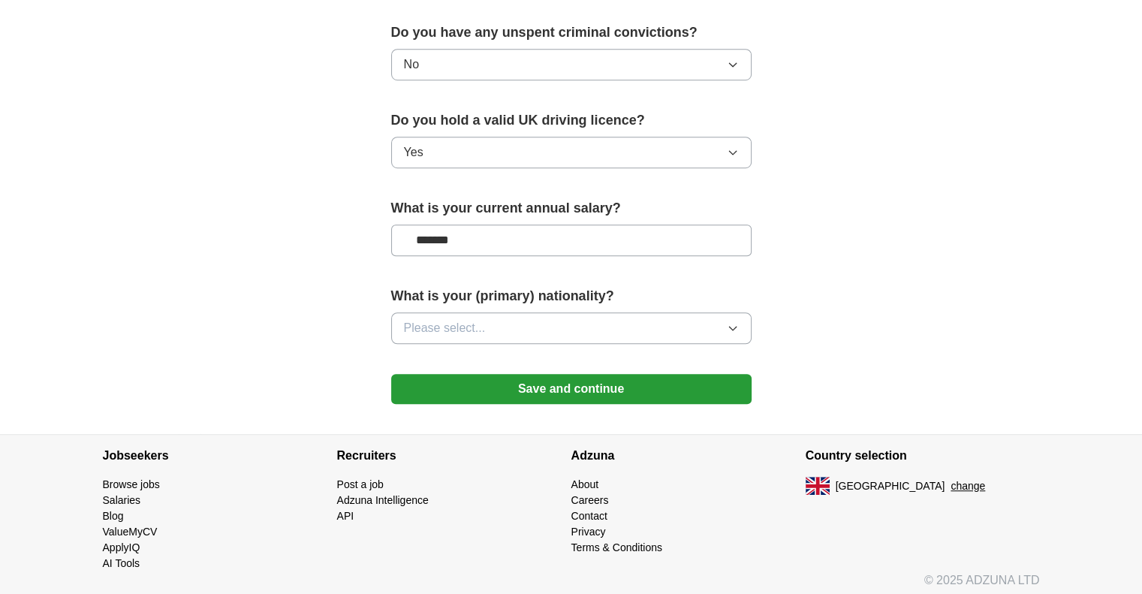
scroll to position [961, 0]
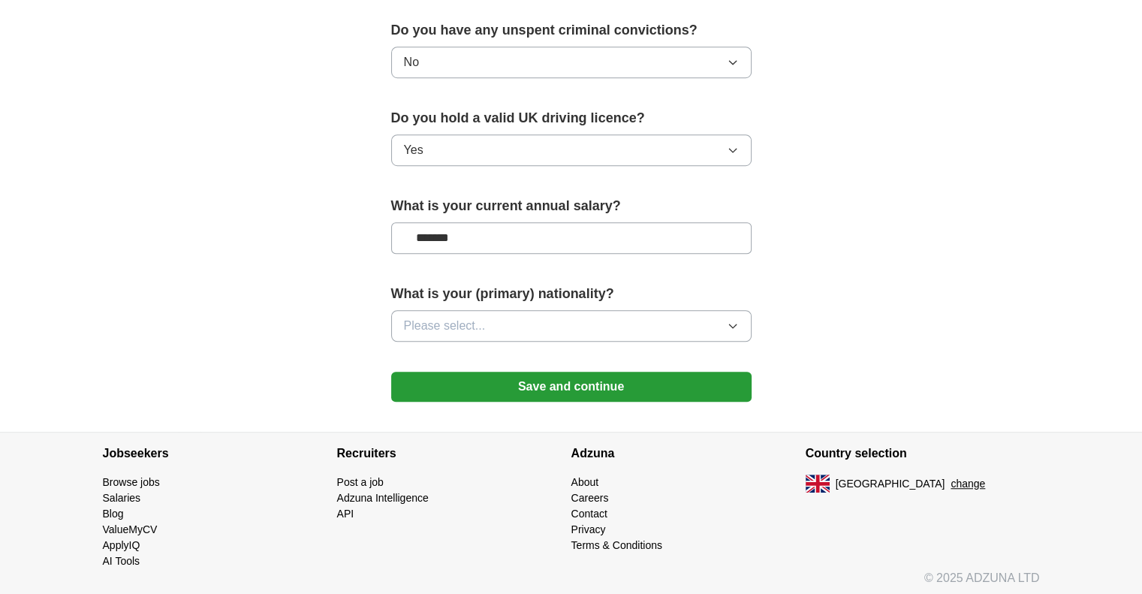
click at [466, 317] on span "Please select..." at bounding box center [445, 326] width 82 height 18
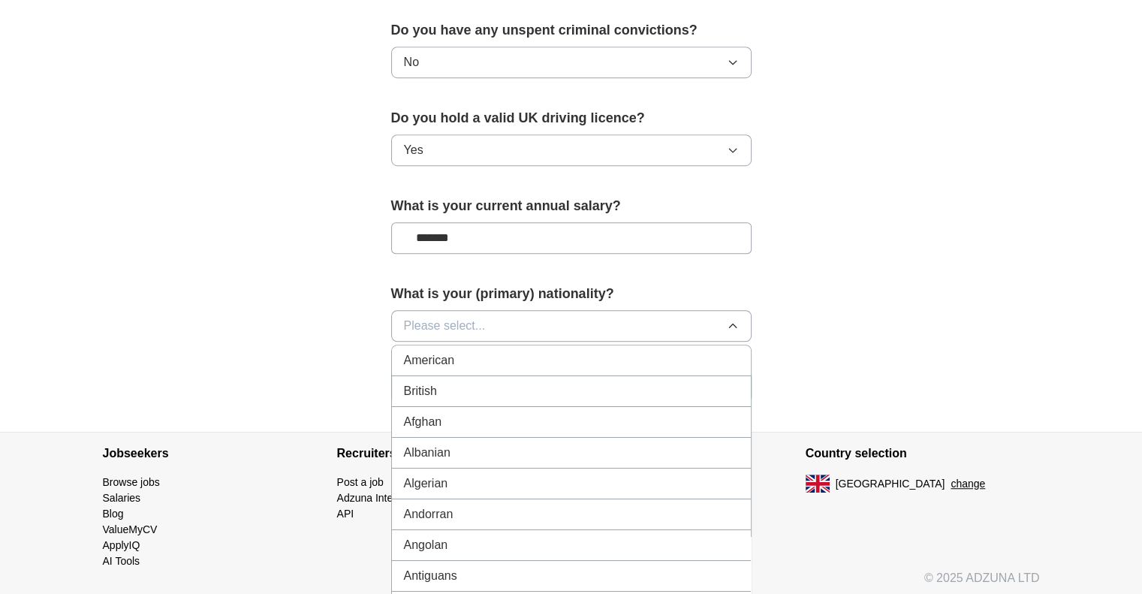
click at [466, 382] on div "British" at bounding box center [571, 391] width 335 height 18
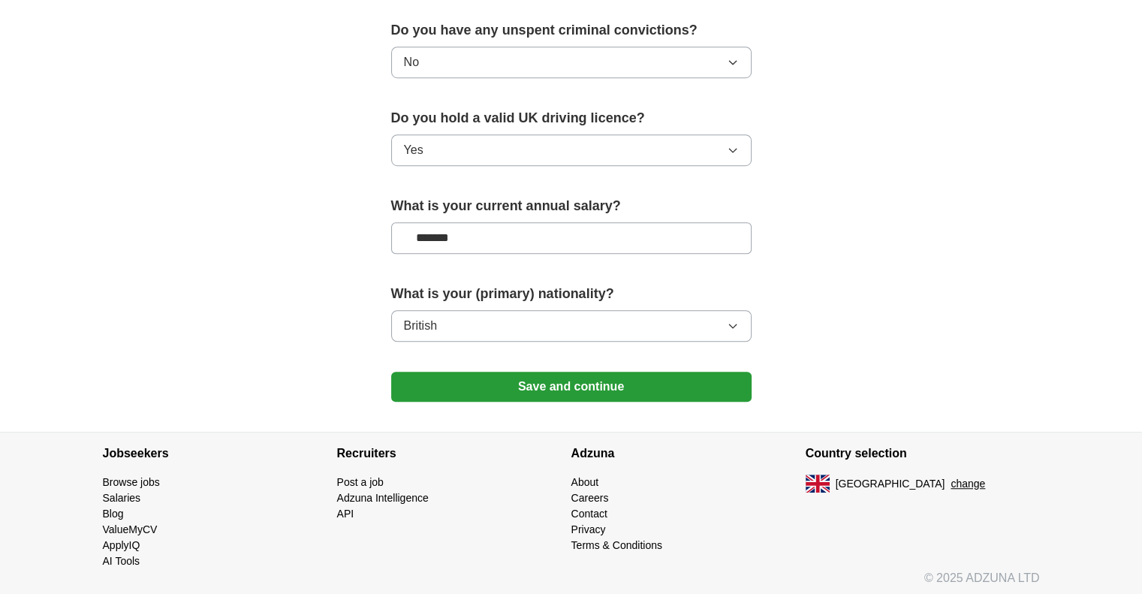
click at [466, 378] on button "Save and continue" at bounding box center [571, 387] width 360 height 30
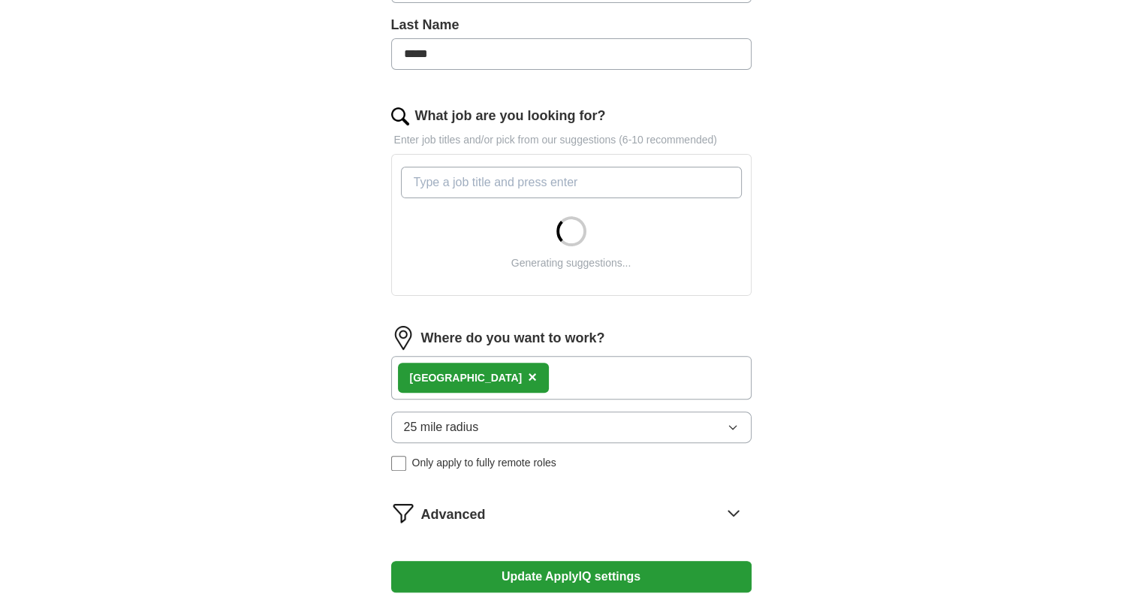
scroll to position [525, 0]
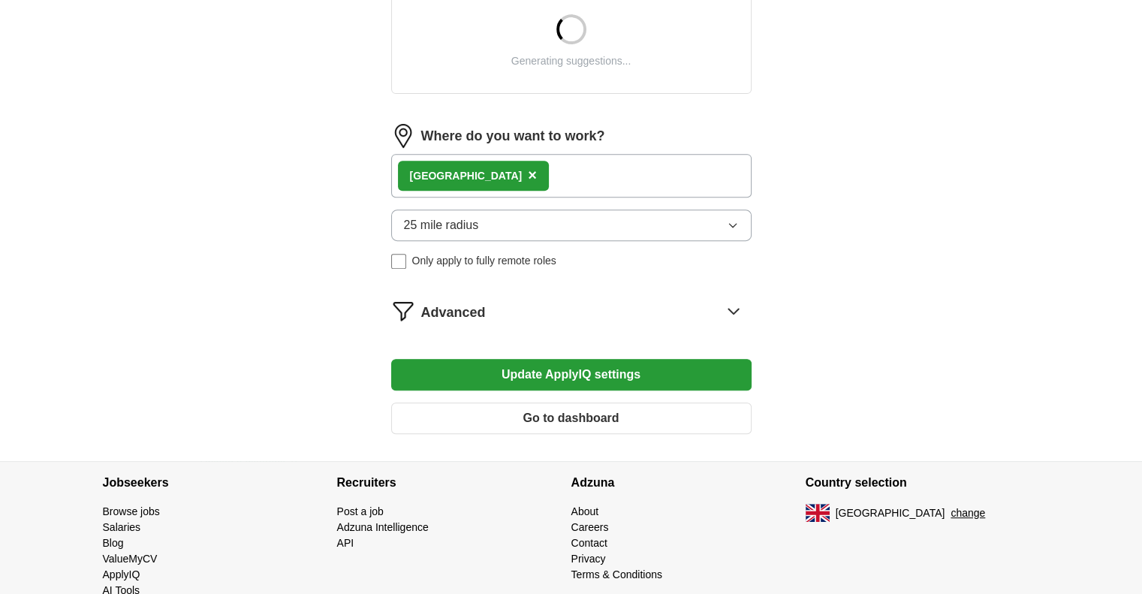
click at [427, 311] on span "Advanced" at bounding box center [453, 313] width 65 height 20
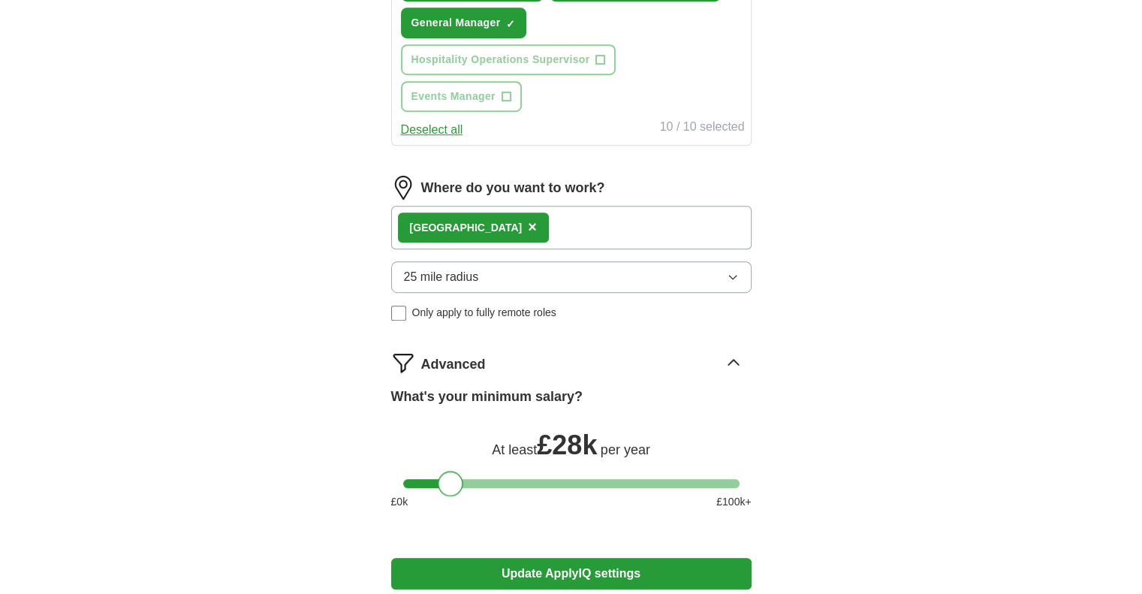
scroll to position [1004, 0]
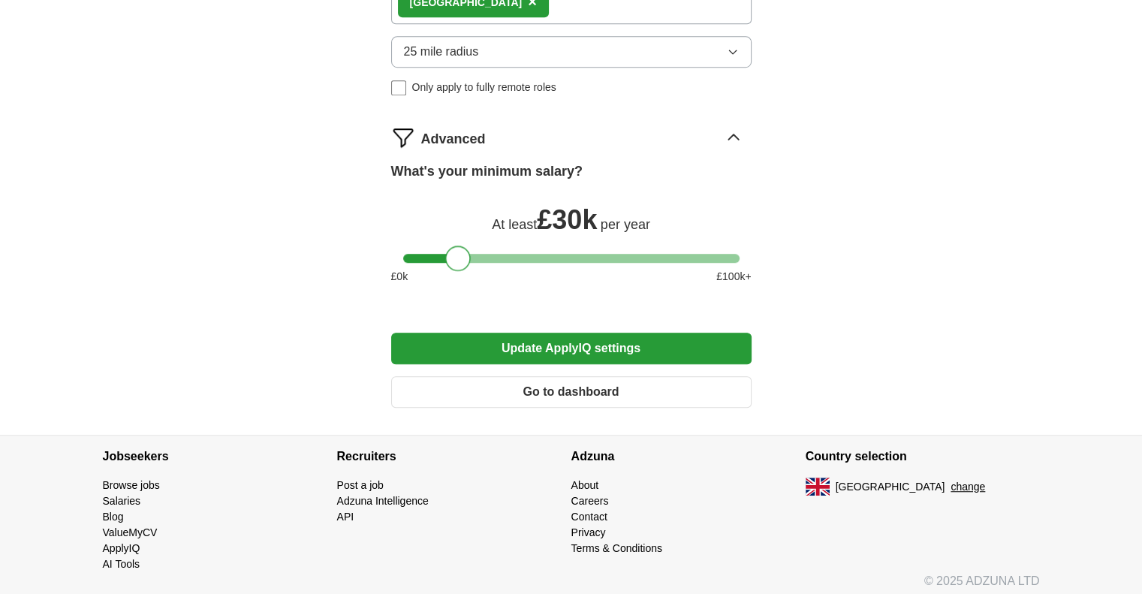
drag, startPoint x: 444, startPoint y: 249, endPoint x: 459, endPoint y: 254, distance: 16.6
click at [459, 254] on div at bounding box center [571, 258] width 336 height 9
click at [489, 333] on button "Update ApplyIQ settings" at bounding box center [571, 349] width 360 height 32
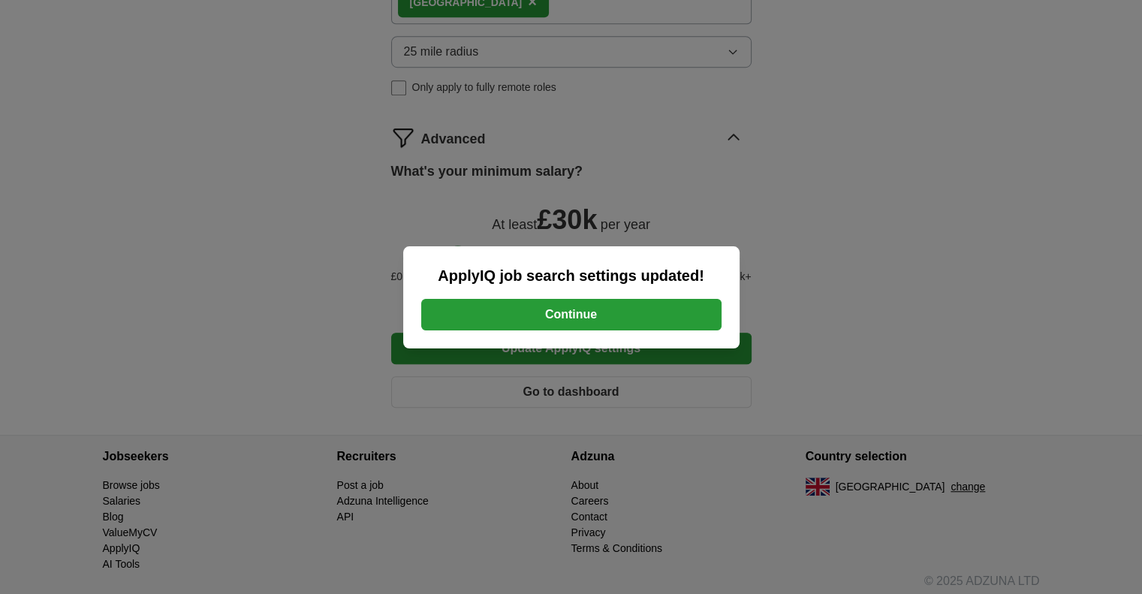
click at [513, 323] on button "Continue" at bounding box center [571, 315] width 300 height 32
